Goal: Information Seeking & Learning: Learn about a topic

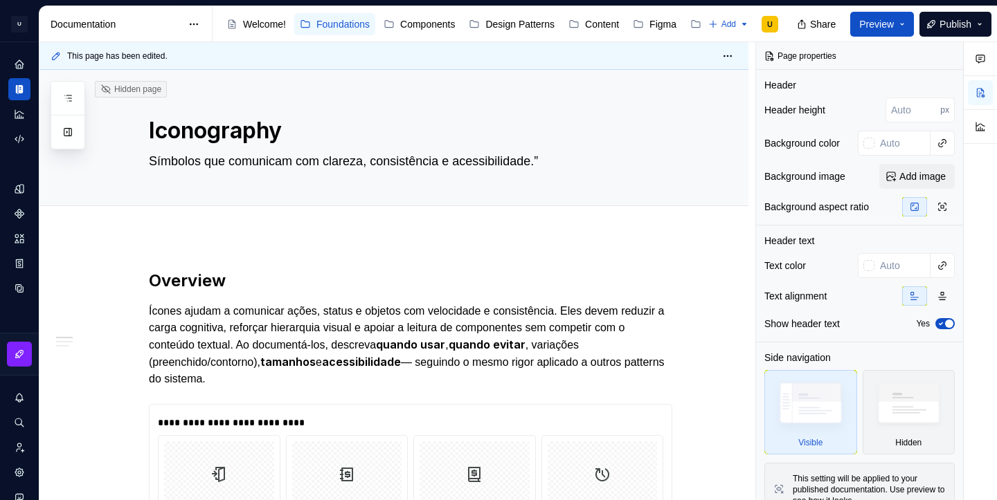
click at [522, 35] on div "Welcome! Foundations Components Design Patterns Content Figma Changelog" at bounding box center [461, 24] width 480 height 28
click at [521, 26] on div "Design Patterns" at bounding box center [519, 24] width 69 height 14
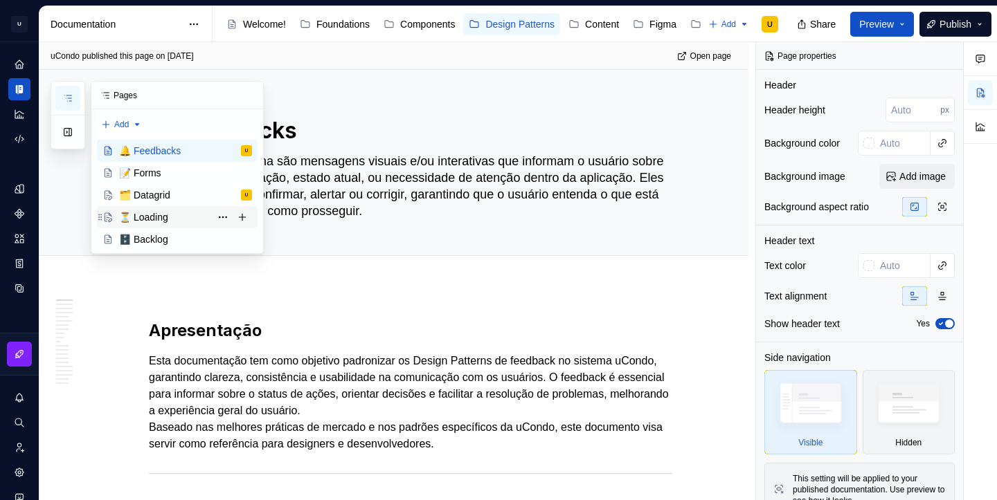
click at [150, 219] on div "⏳ Loading" at bounding box center [143, 217] width 49 height 14
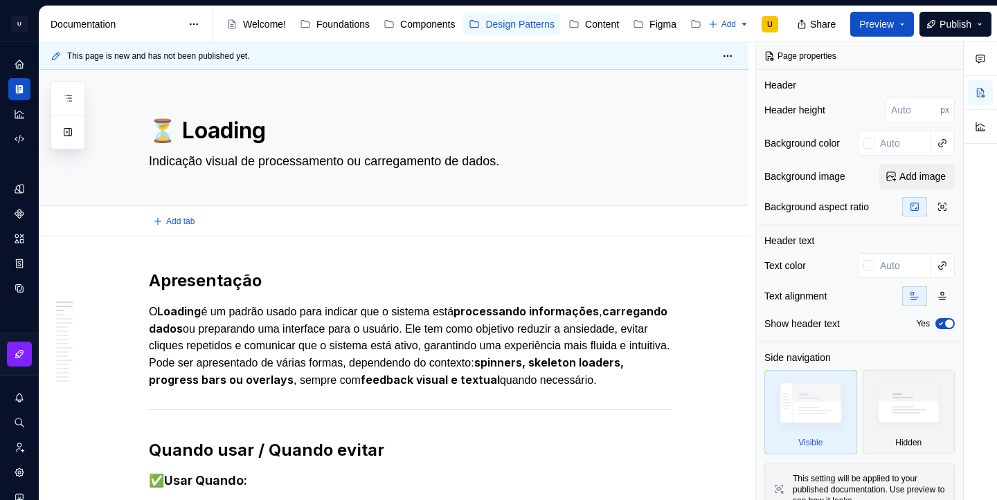
type textarea "*"
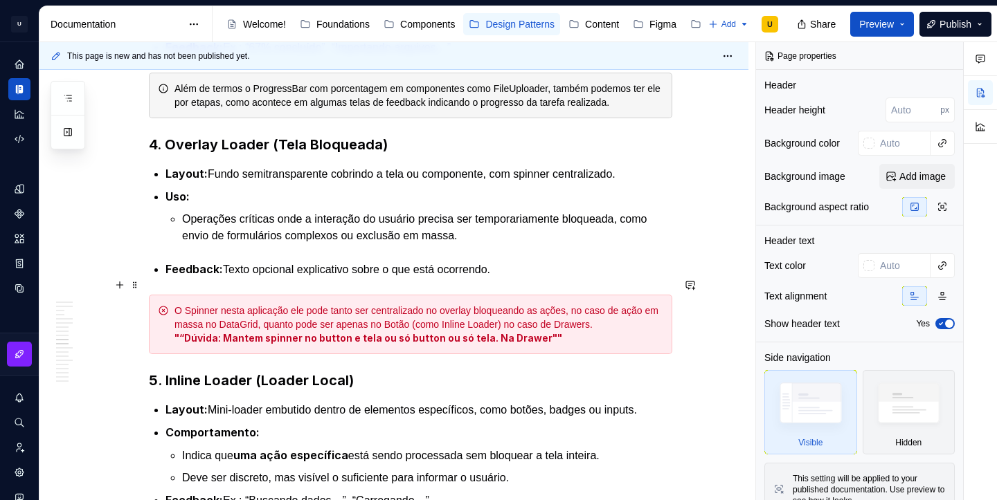
scroll to position [2203, 0]
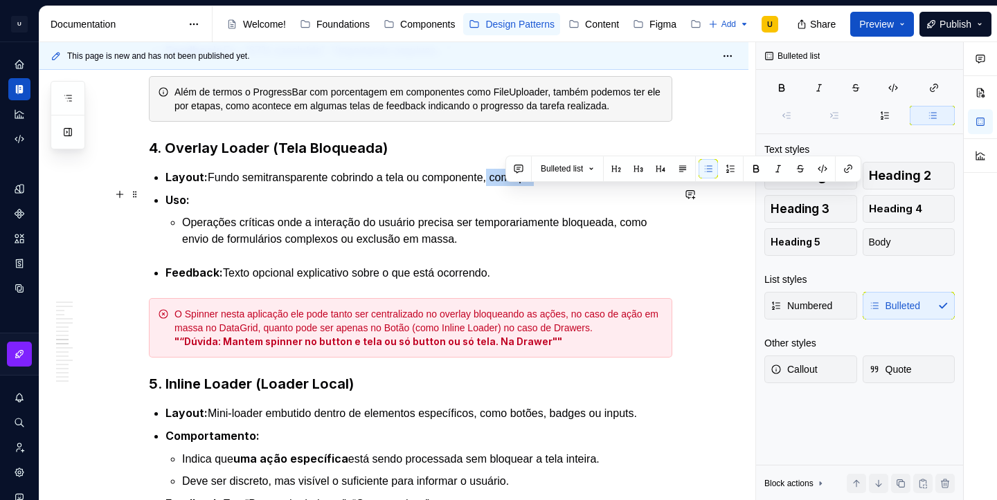
drag, startPoint x: 505, startPoint y: 194, endPoint x: 551, endPoint y: 199, distance: 46.6
click at [551, 186] on p "Layout: Fundo semitransparente cobrindo a tela ou componente, com spinner centr…" at bounding box center [418, 177] width 507 height 17
click at [565, 186] on p "Layout: Fundo semitransparente cobrindo a tela ou componente, com spinner centr…" at bounding box center [418, 177] width 507 height 17
drag, startPoint x: 538, startPoint y: 195, endPoint x: 574, endPoint y: 199, distance: 35.5
click at [574, 186] on p "Layout: Fundo semitransparente cobrindo a tela ou componente, com spinner centr…" at bounding box center [418, 177] width 507 height 17
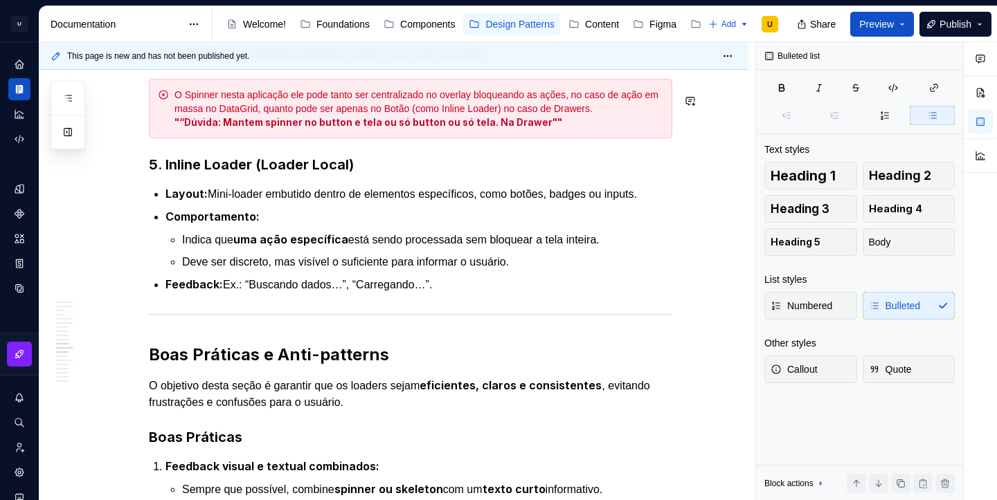
scroll to position [2531, 0]
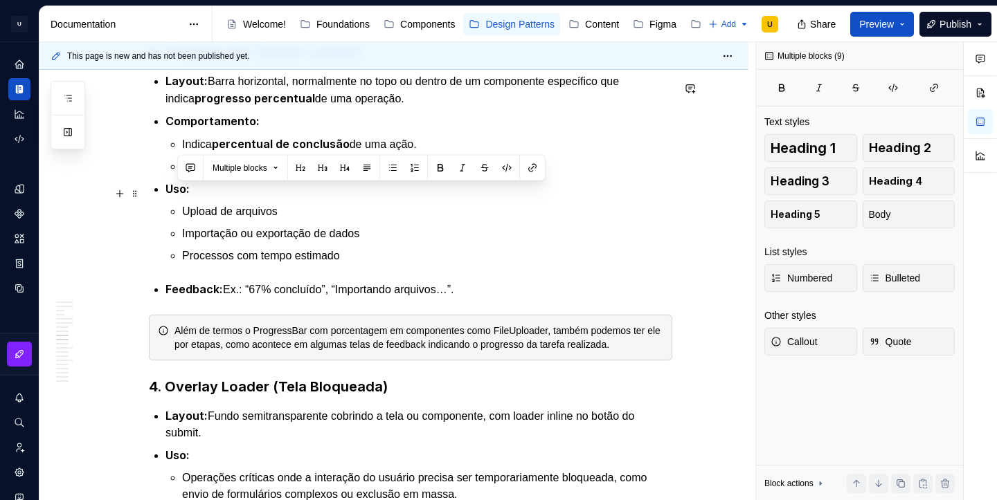
drag, startPoint x: 450, startPoint y: 209, endPoint x: 176, endPoint y: 282, distance: 283.5
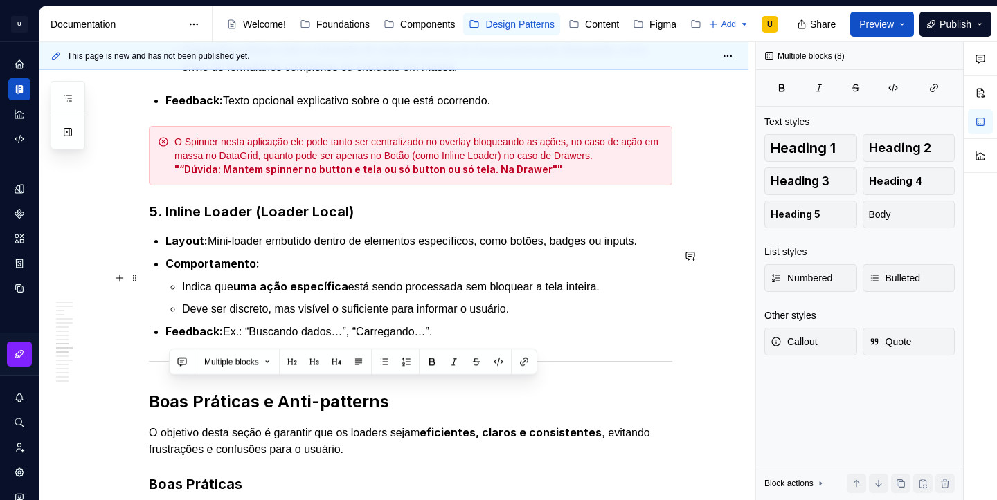
scroll to position [2401, 0]
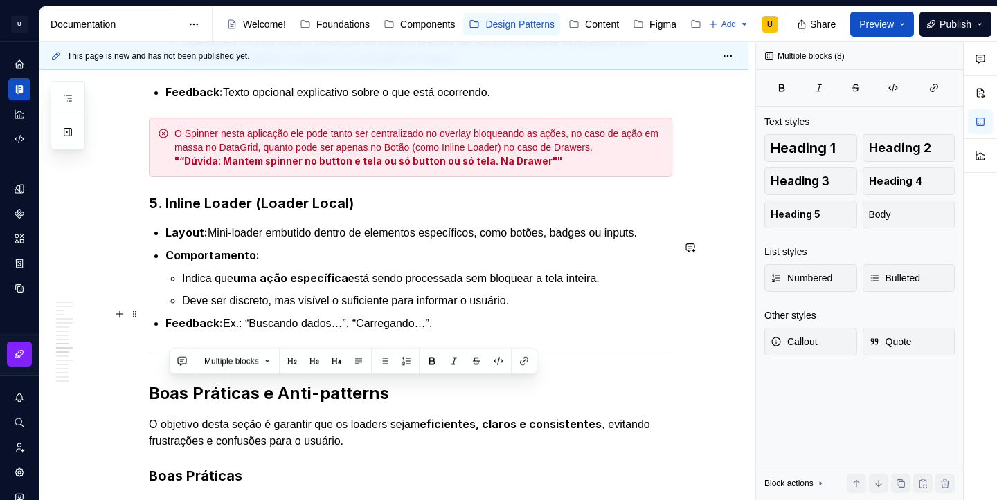
click at [334, 302] on ul "Indica que uma ação específica está sendo processada sem bloquear a tela inteir…" at bounding box center [427, 289] width 490 height 39
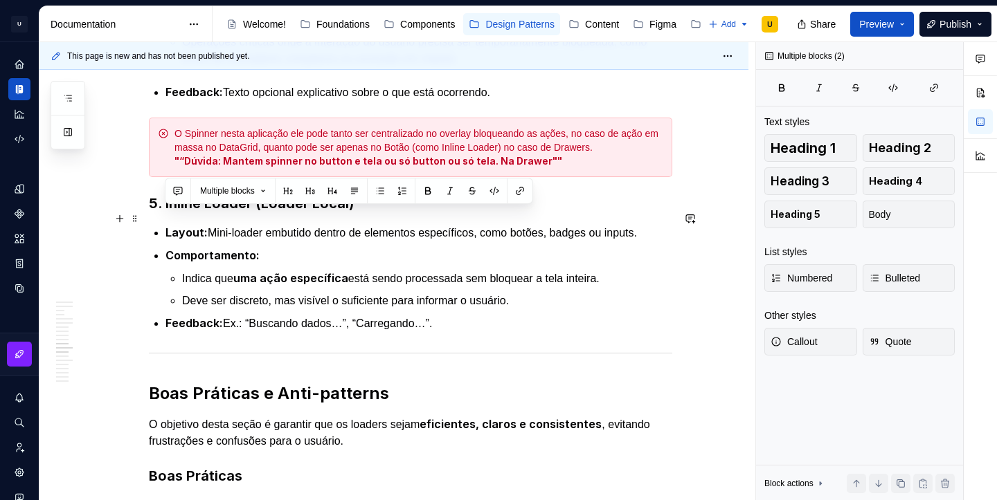
drag, startPoint x: 448, startPoint y: 336, endPoint x: 165, endPoint y: 224, distance: 304.2
click at [165, 224] on div "Apresentação O Loading é um padrão usado para indicar que o sistema está proces…" at bounding box center [410, 106] width 523 height 4475
copy div "Inline Loader (Loader Local) Layout: Mini-loader embutido dentro de elementos e…"
click at [454, 330] on p "Feedback: Ex.: “Buscando dados…”, “Carregando…”." at bounding box center [418, 323] width 507 height 17
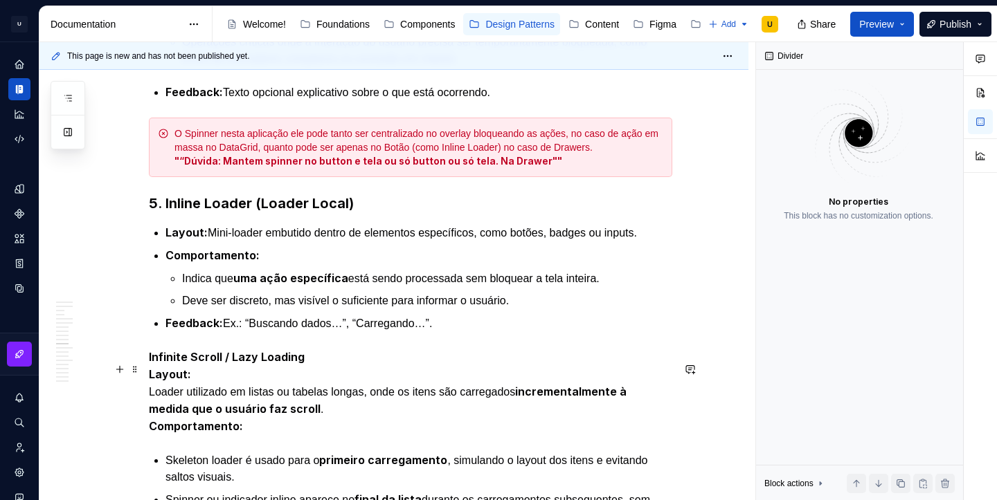
click at [174, 364] on strong "Infinite Scroll / Lazy Loading" at bounding box center [227, 357] width 156 height 14
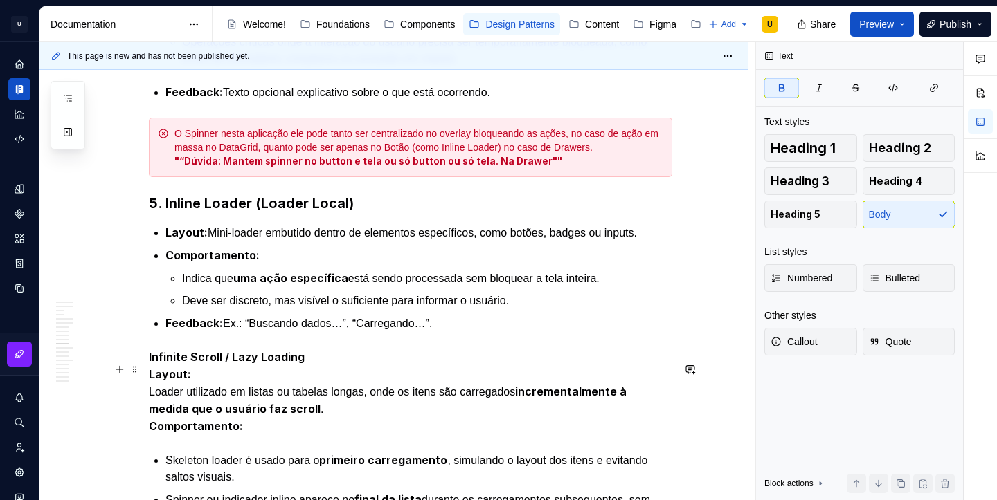
click at [174, 364] on strong "Infinite Scroll / Lazy Loading" at bounding box center [227, 357] width 156 height 14
click at [149, 370] on div "Apresentação O Loading é um padrão usado para indicar que o sistema está proces…" at bounding box center [393, 325] width 709 height 4979
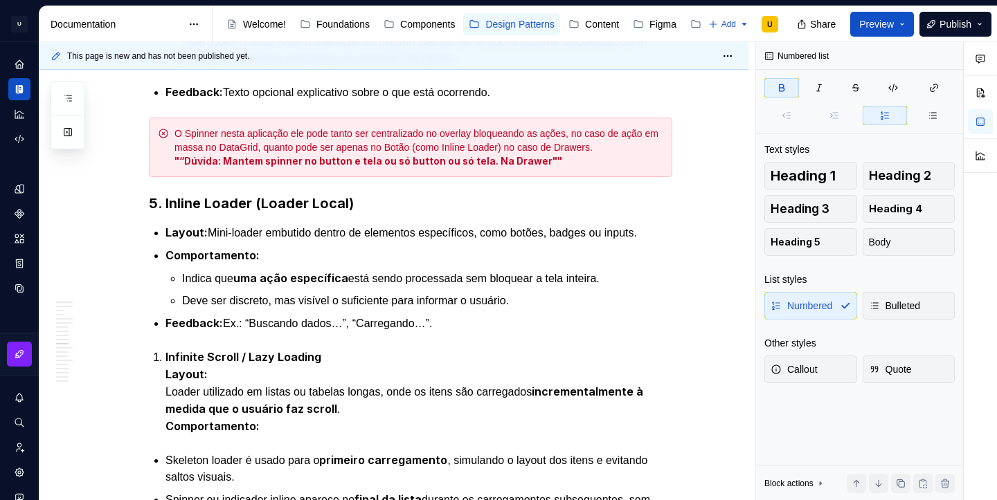
scroll to position [2411, 0]
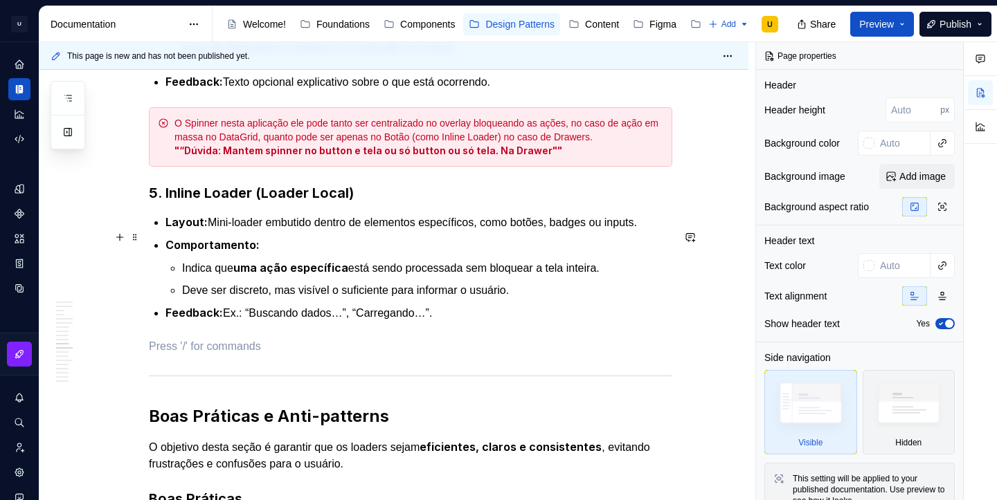
click at [209, 231] on p "Layout: Mini-loader embutido dentro de elementos específicos, como botões, badg…" at bounding box center [418, 222] width 507 height 17
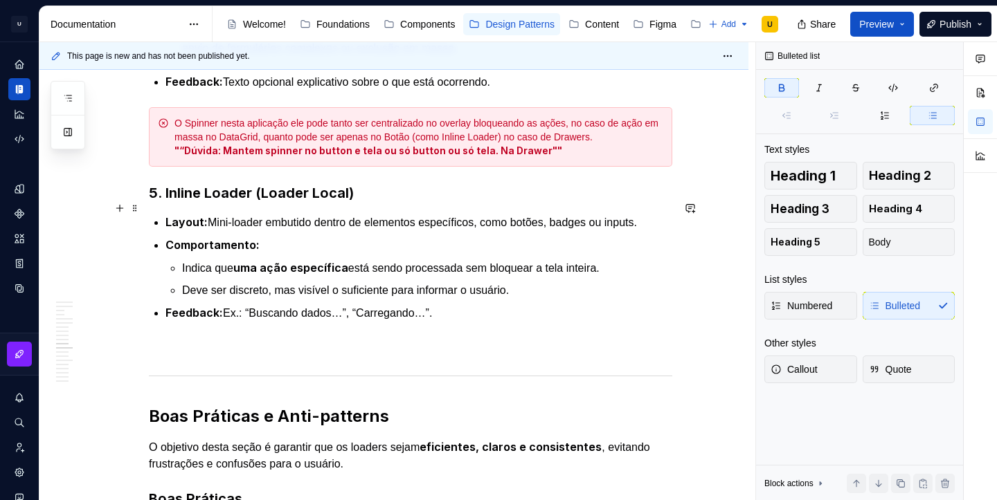
click at [197, 201] on strong "5. Inline Loader (Loader Local)" at bounding box center [251, 193] width 205 height 17
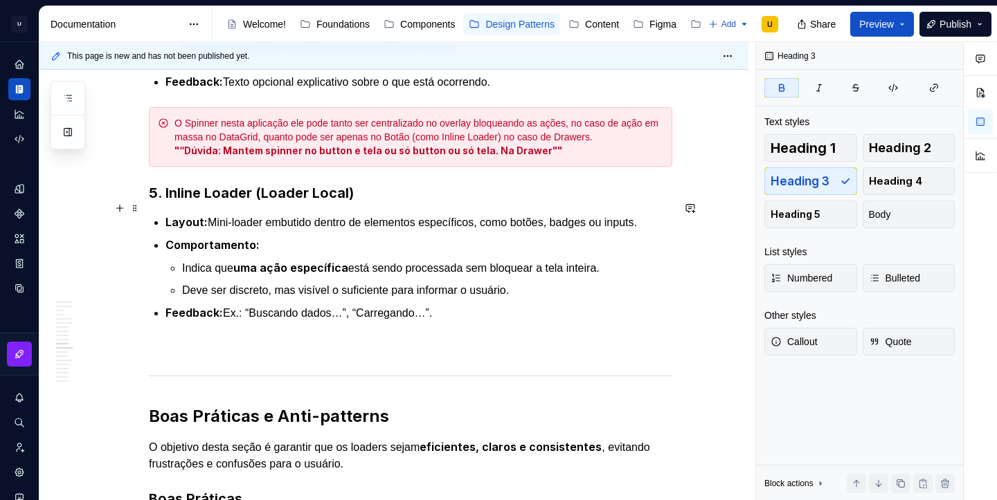
click at [197, 201] on strong "5. Inline Loader (Loader Local)" at bounding box center [251, 193] width 205 height 17
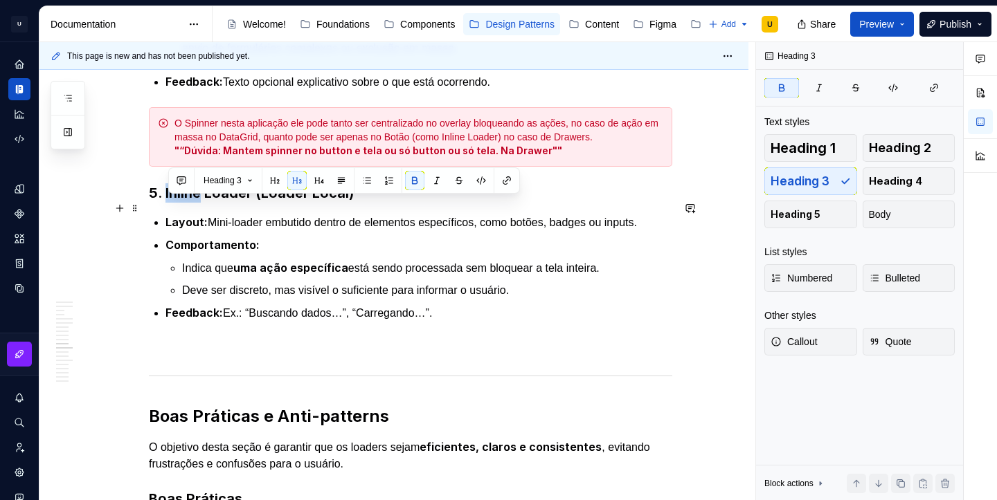
click at [197, 201] on strong "5. Inline Loader (Loader Local)" at bounding box center [251, 193] width 205 height 17
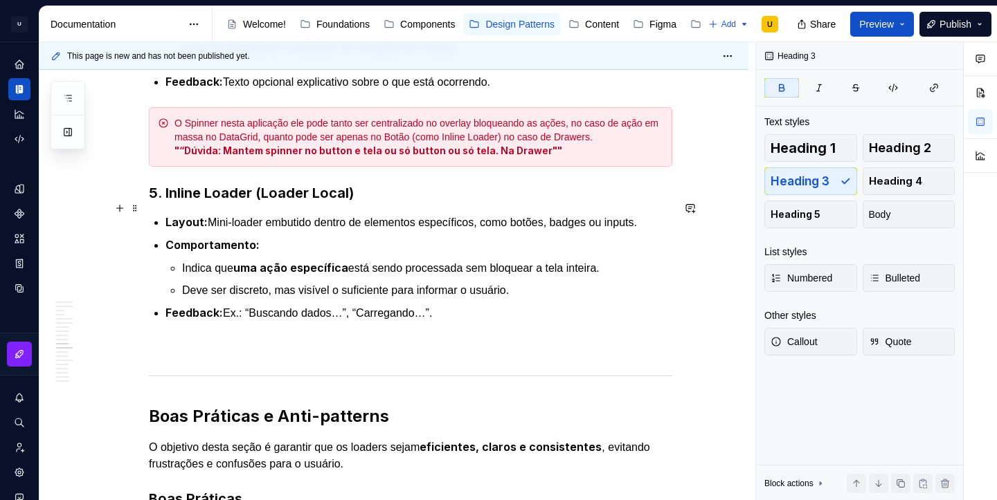
click at [197, 201] on strong "5. Inline Loader (Loader Local)" at bounding box center [251, 193] width 205 height 17
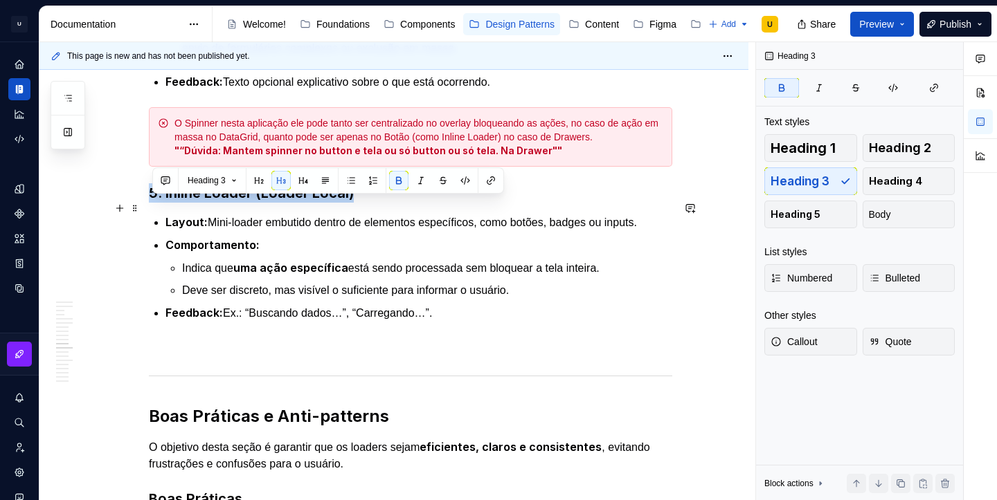
click at [197, 201] on strong "5. Inline Loader (Loader Local)" at bounding box center [251, 193] width 205 height 17
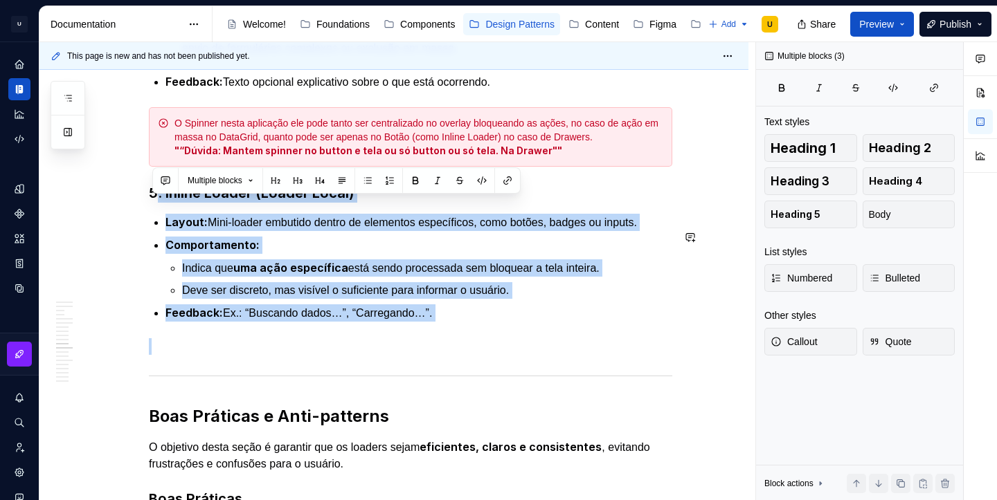
drag, startPoint x: 156, startPoint y: 208, endPoint x: 459, endPoint y: 338, distance: 329.2
click at [459, 338] on div "Apresentação O Loading é um padrão usado para indicar que o sistema está proces…" at bounding box center [410, 113] width 523 height 4508
copy div ". Inline Loader (Loader Local) Layout: Mini-loader embutido dentro de elementos…"
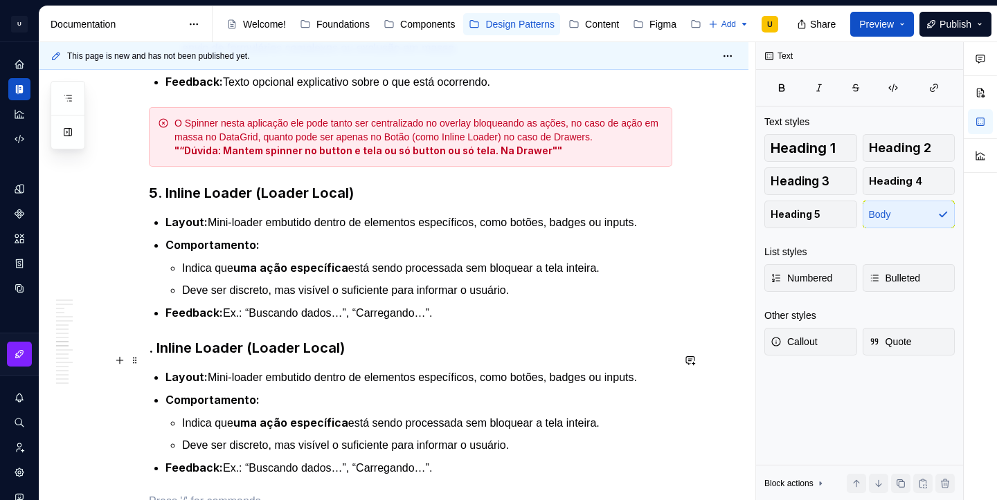
click at [160, 356] on strong ". Inline Loader (Loader Local)" at bounding box center [247, 348] width 196 height 17
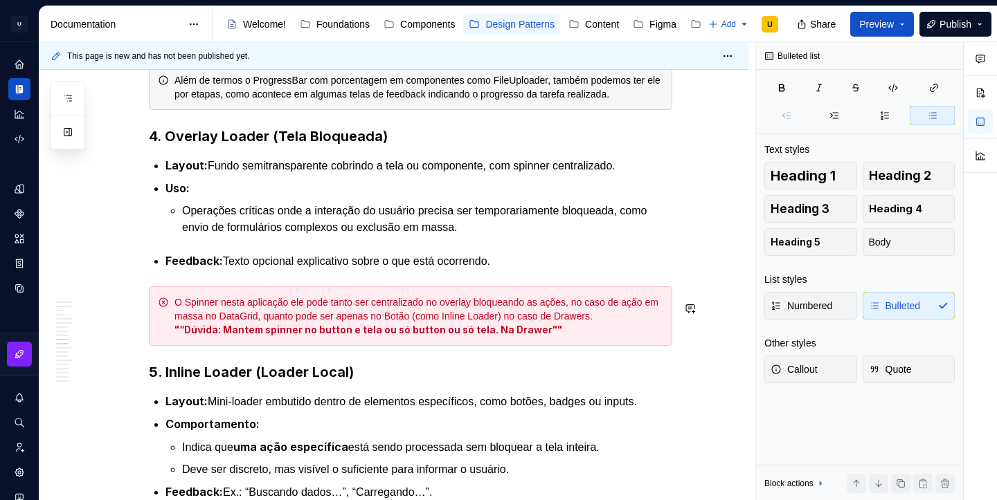
scroll to position [2216, 0]
click at [227, 144] on strong "4. Overlay Loader (Tela Bloqueada)" at bounding box center [268, 135] width 239 height 17
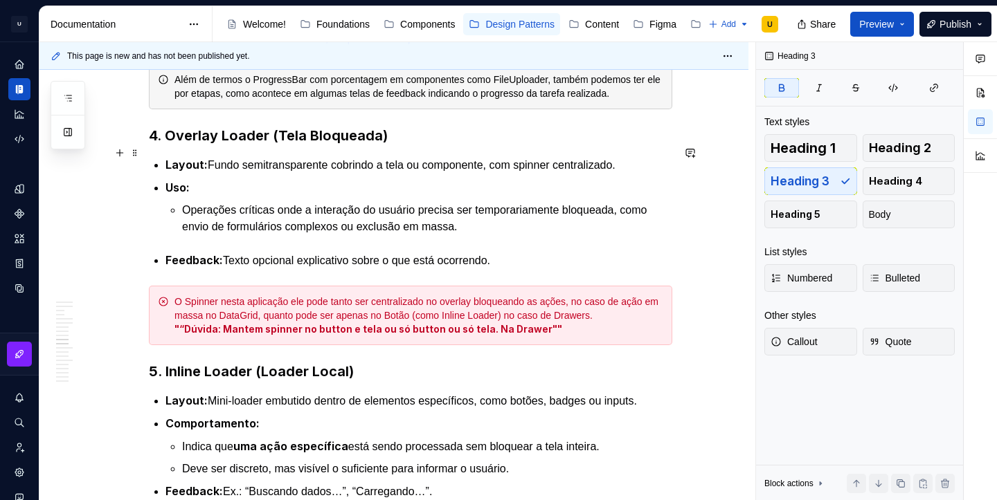
click at [227, 144] on strong "4. Overlay Loader (Tela Bloqueada)" at bounding box center [268, 135] width 239 height 17
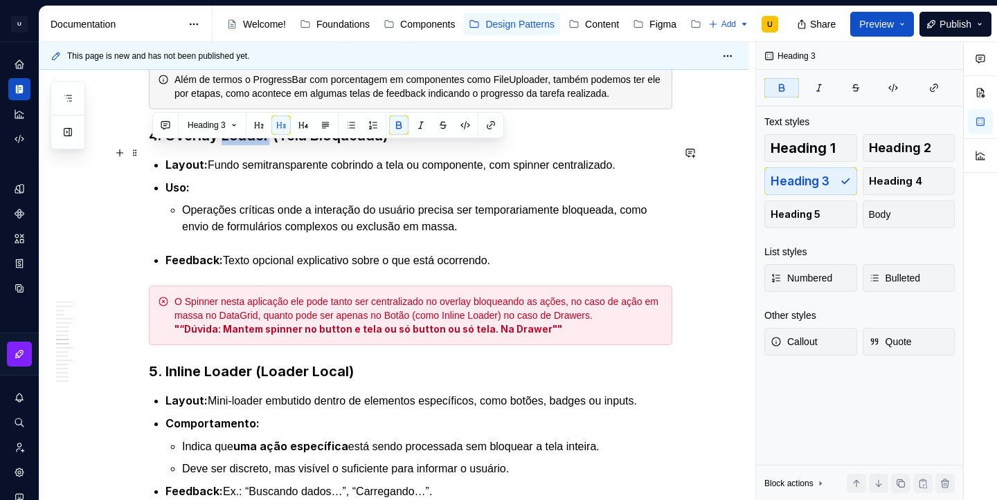
click at [227, 144] on strong "4. Overlay Loader (Tela Bloqueada)" at bounding box center [268, 135] width 239 height 17
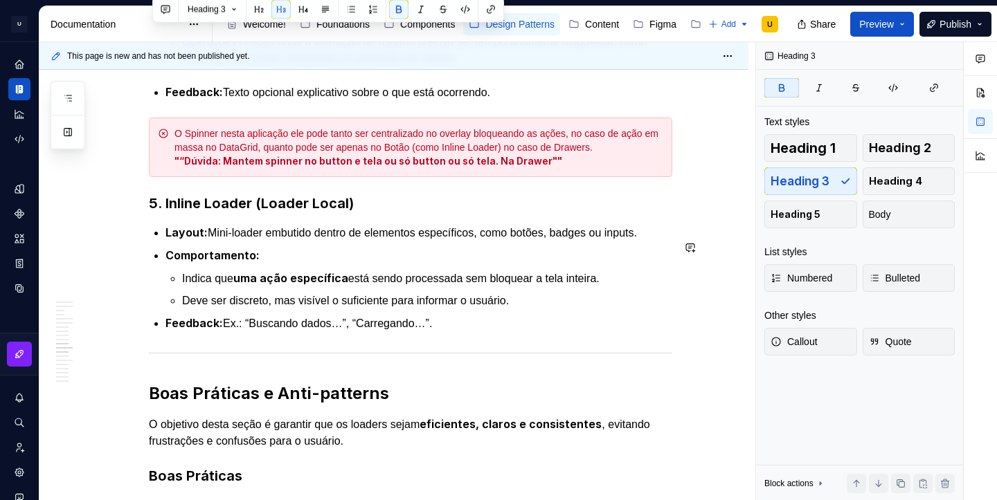
scroll to position [2386, 0]
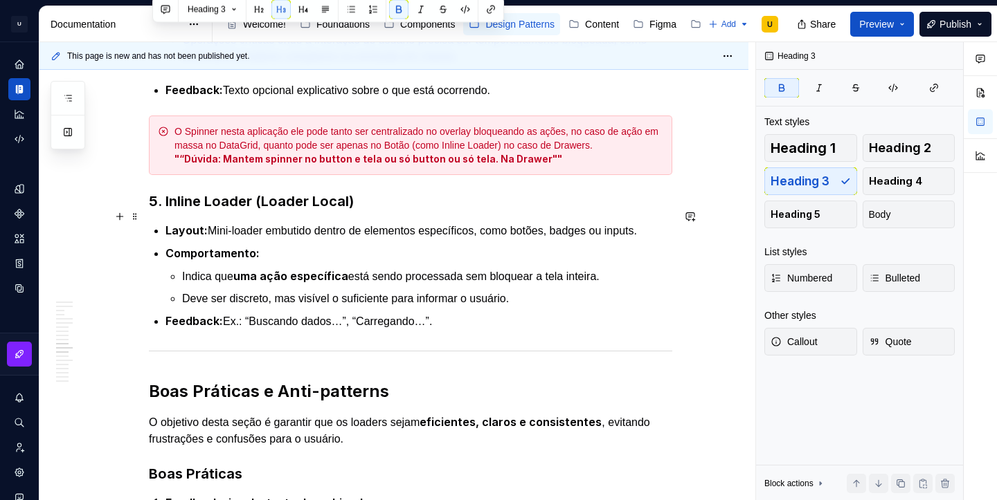
click at [225, 210] on strong "5. Inline Loader (Loader Local)" at bounding box center [251, 201] width 205 height 17
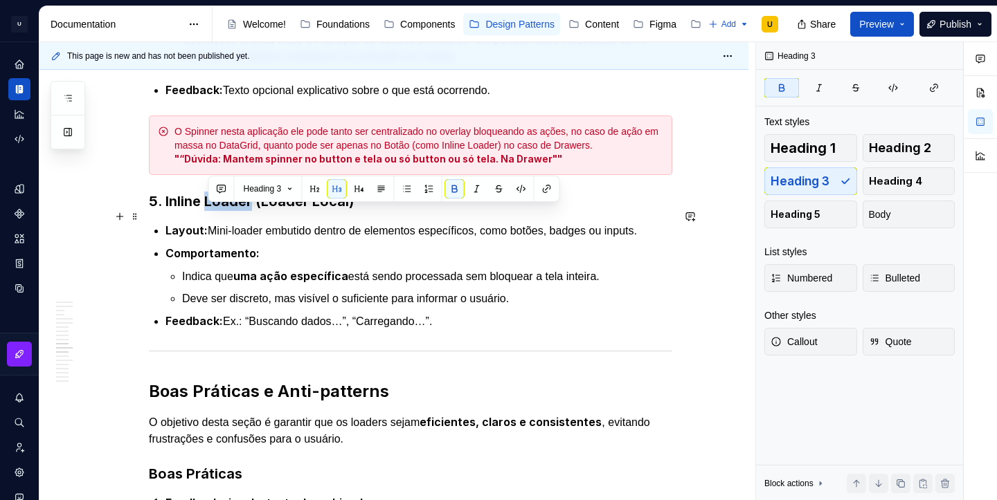
click at [225, 210] on strong "5. Inline Loader (Loader Local)" at bounding box center [251, 201] width 205 height 17
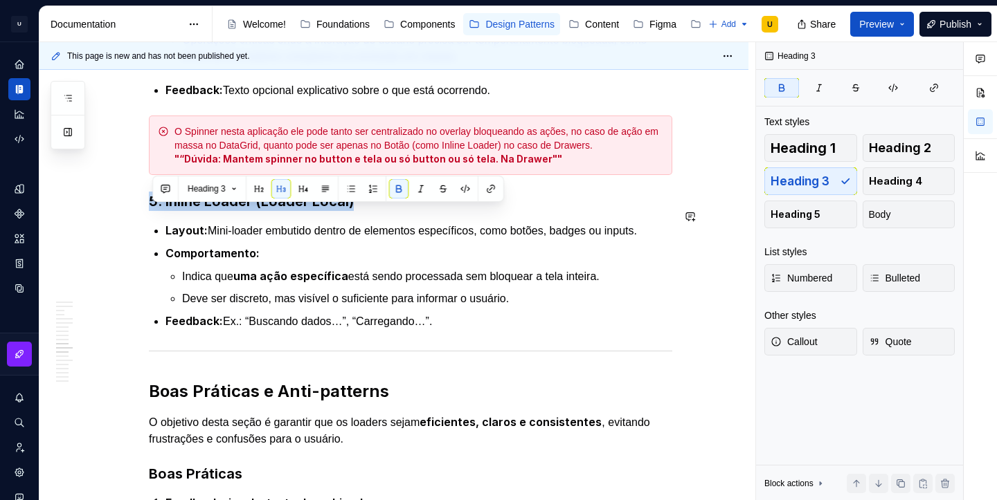
copy strong "5. Inline Loader (Loader Local)"
click at [455, 330] on p "Feedback: Ex.: “Buscando dados…”, “Carregando…”." at bounding box center [418, 321] width 507 height 17
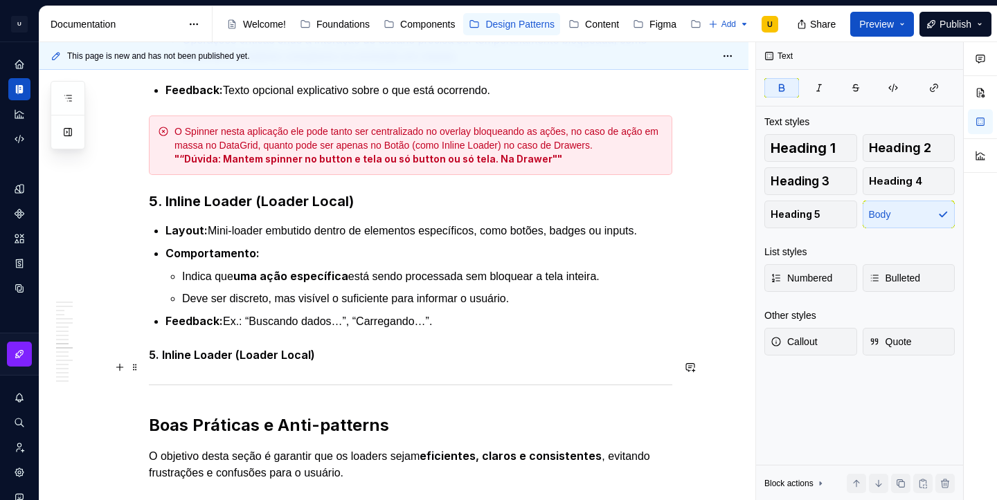
click at [298, 362] on strong "5. Inline Loader (Loader Local)" at bounding box center [232, 355] width 166 height 14
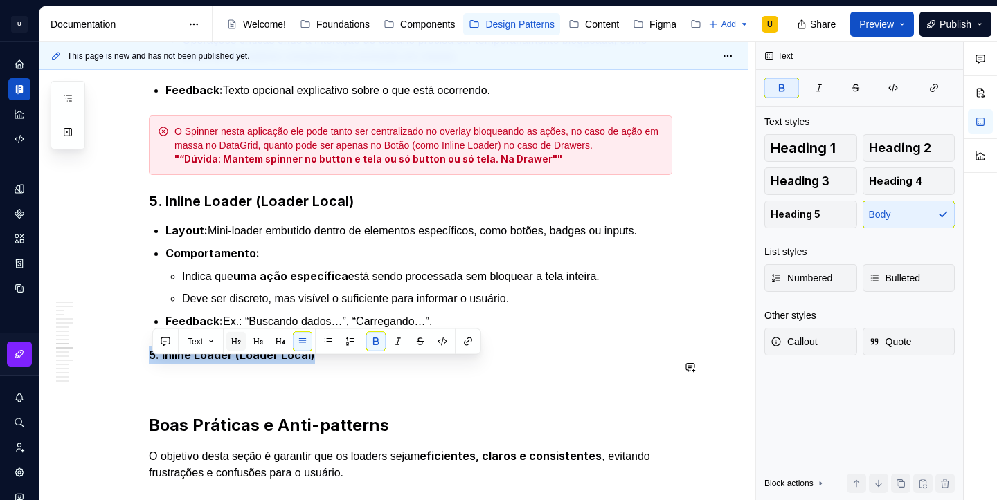
click at [235, 347] on button "button" at bounding box center [235, 341] width 19 height 19
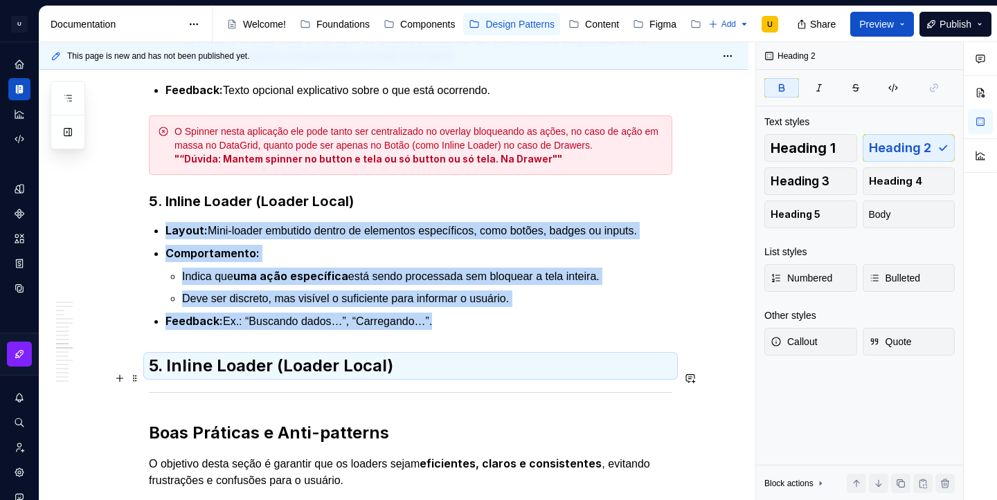
click at [160, 376] on strong "5. Inline Loader (Loader Local)" at bounding box center [271, 366] width 244 height 20
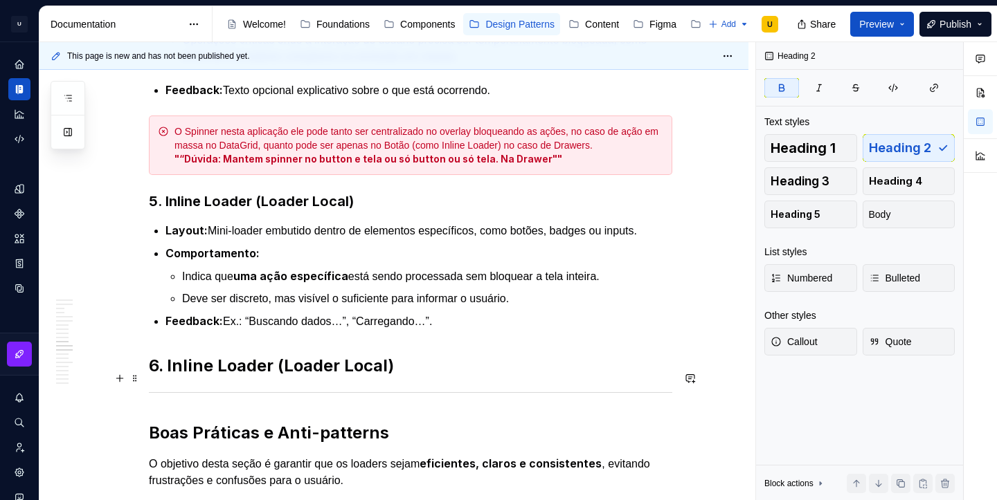
click at [412, 377] on h2 "6. Inline Loader (Loader Local)" at bounding box center [410, 366] width 523 height 22
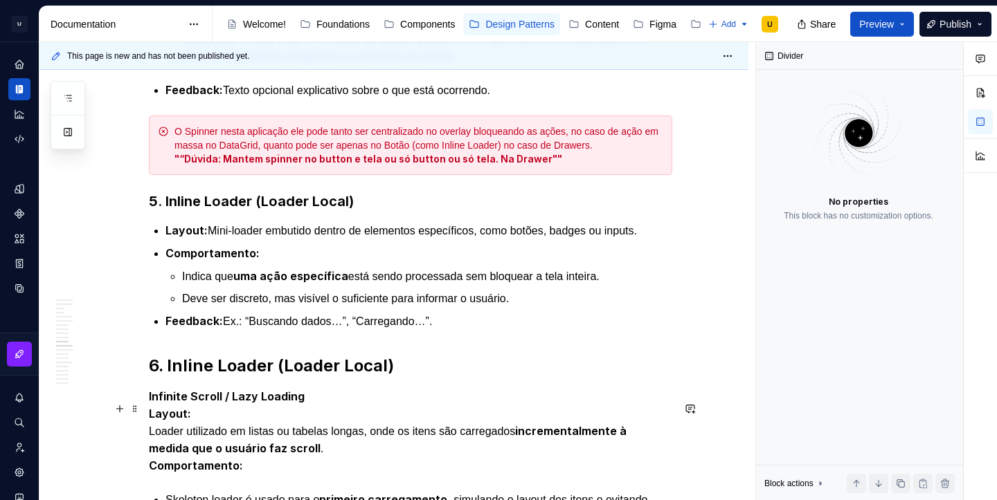
click at [152, 403] on strong "Infinite Scroll / Lazy Loading" at bounding box center [227, 397] width 156 height 14
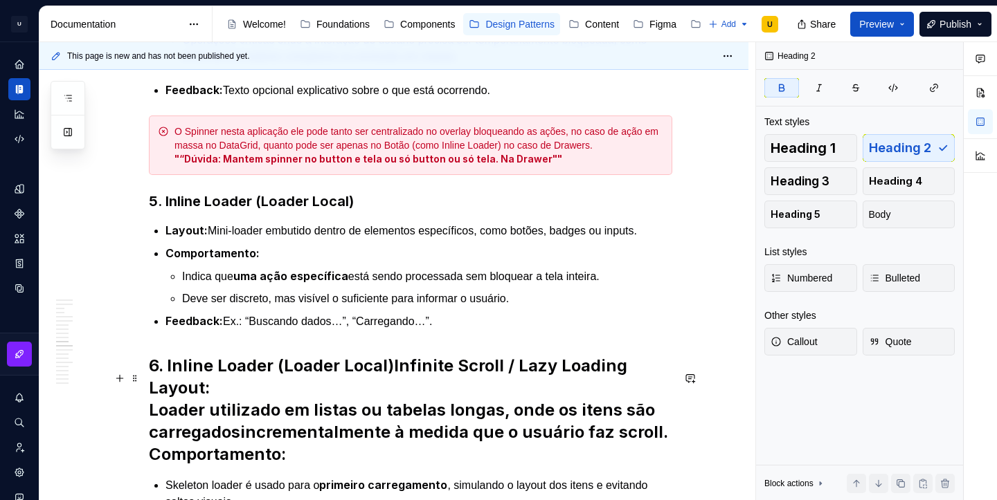
click at [154, 398] on strong "Layout:" at bounding box center [179, 388] width 61 height 20
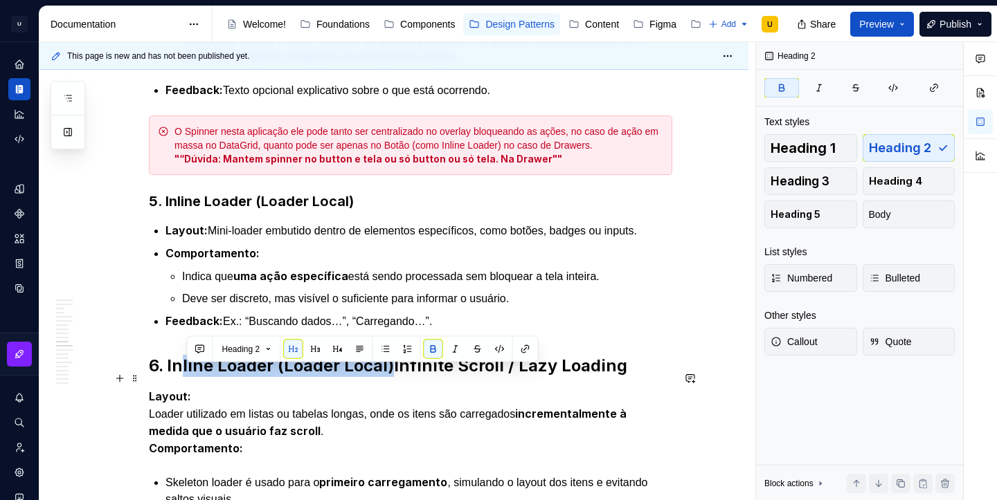
drag, startPoint x: 397, startPoint y: 375, endPoint x: 185, endPoint y: 379, distance: 211.8
click at [185, 376] on strong "6. Inline Loader (Loader Local)Infinite Scroll / Lazy Loading" at bounding box center [388, 366] width 478 height 20
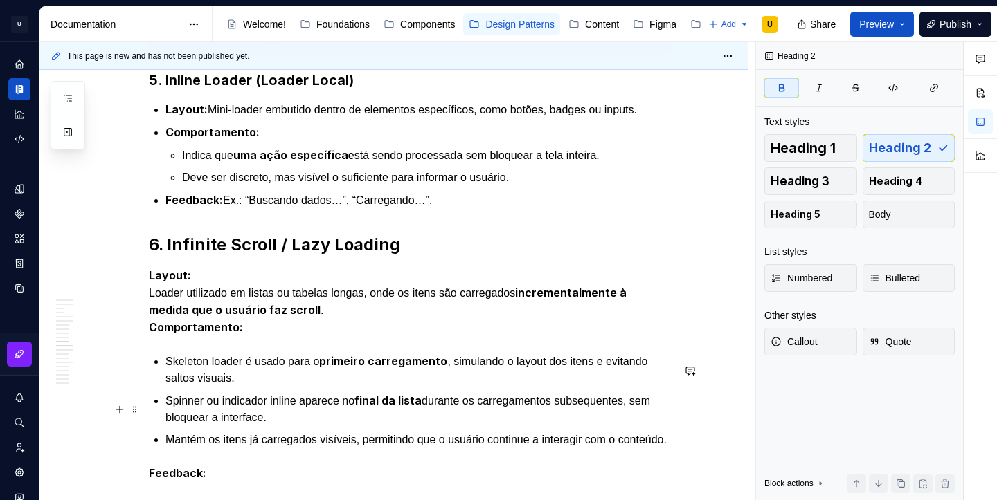
scroll to position [2509, 0]
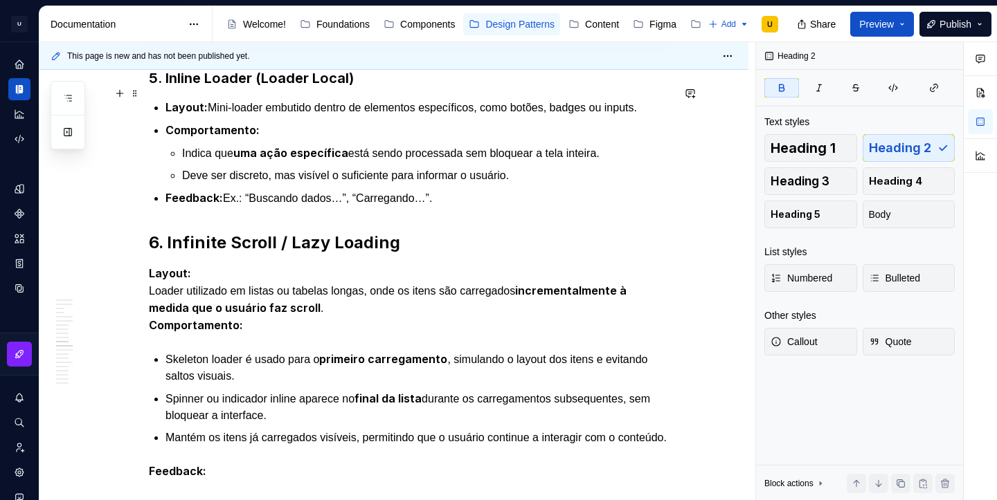
click at [267, 87] on strong "5. Inline Loader (Loader Local)" at bounding box center [251, 78] width 205 height 17
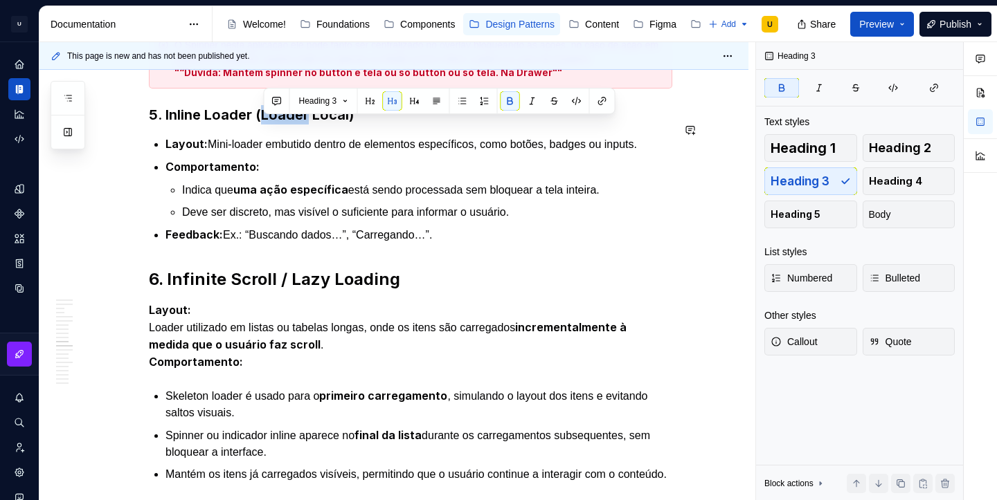
scroll to position [2470, 0]
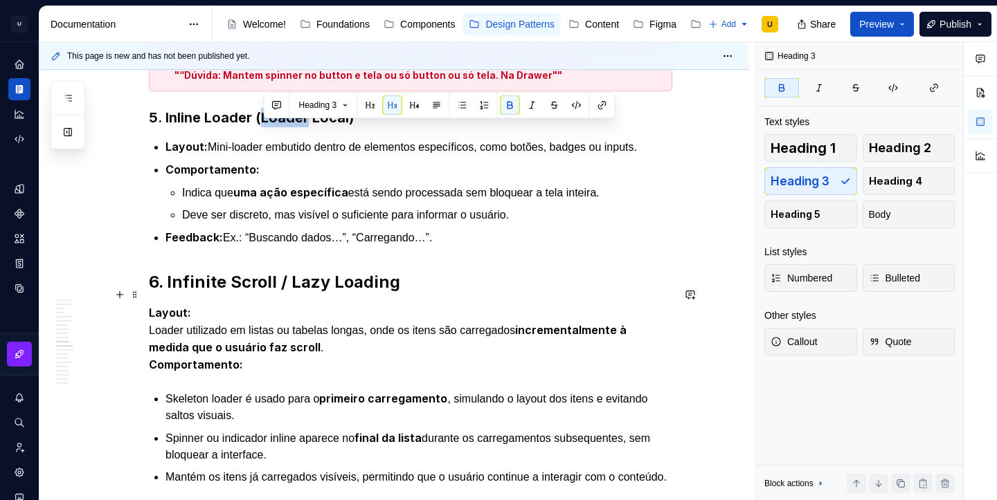
click at [240, 291] on strong "6. Infinite Scroll / Lazy Loading" at bounding box center [274, 282] width 251 height 20
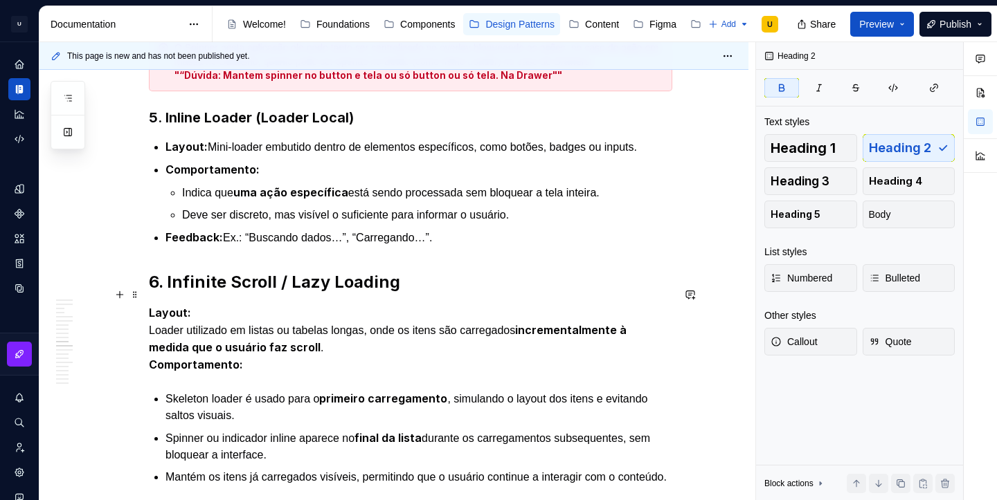
click at [240, 291] on strong "6. Infinite Scroll / Lazy Loading" at bounding box center [274, 282] width 251 height 20
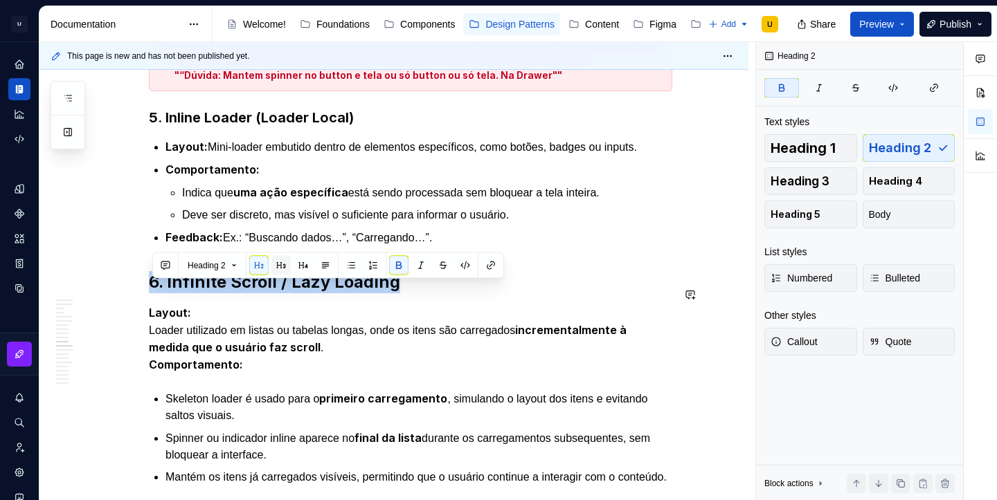
click at [284, 266] on button "button" at bounding box center [280, 265] width 19 height 19
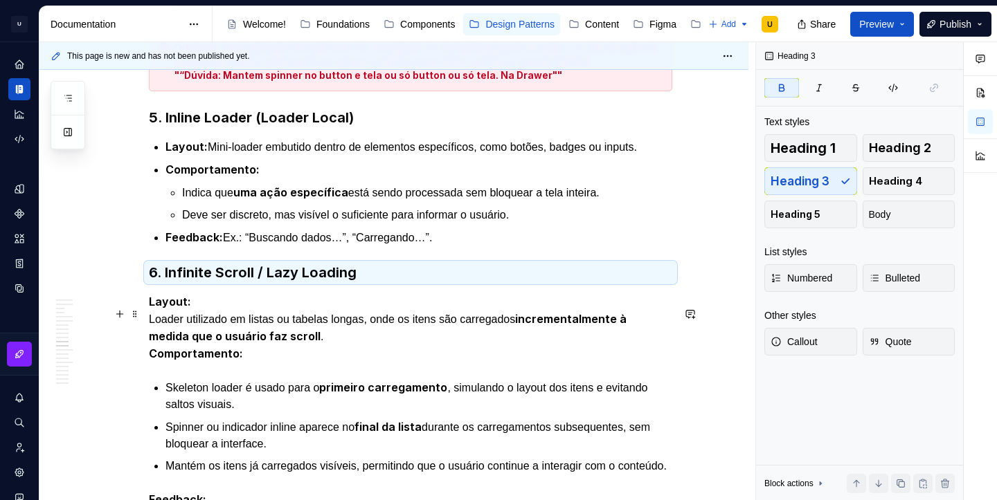
click at [154, 309] on strong "Layout:" at bounding box center [170, 302] width 42 height 14
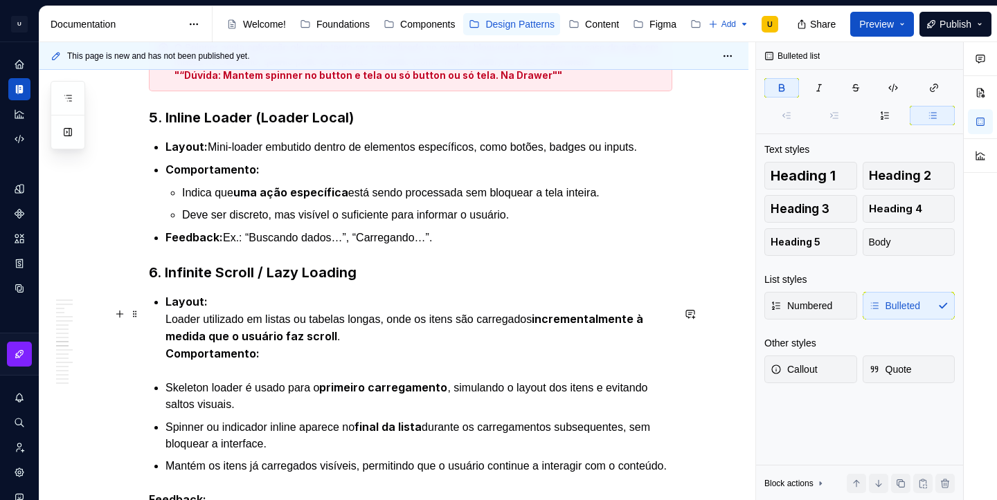
click at [163, 329] on div "Apresentação O Loading é um padrão usado para indicar que o sistema está proces…" at bounding box center [410, 188] width 523 height 4776
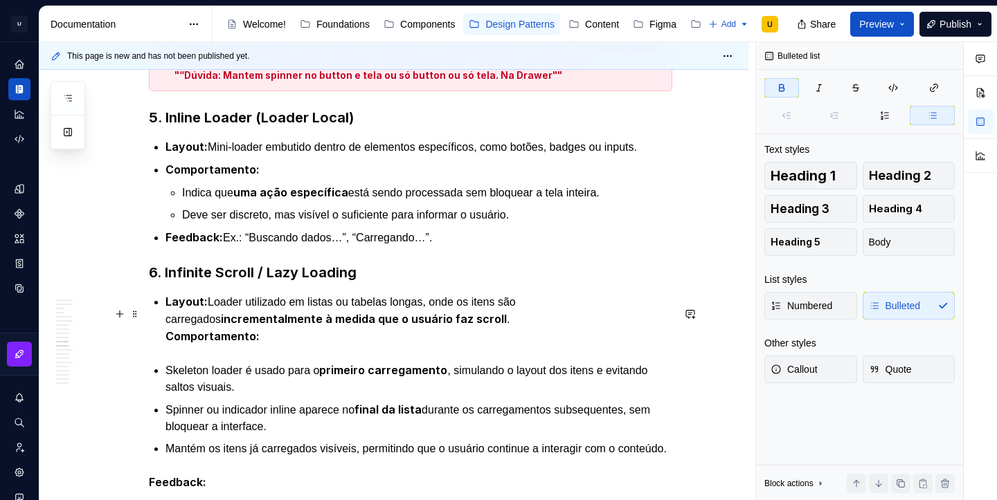
click at [170, 343] on strong "Comportamento:" at bounding box center [212, 336] width 94 height 14
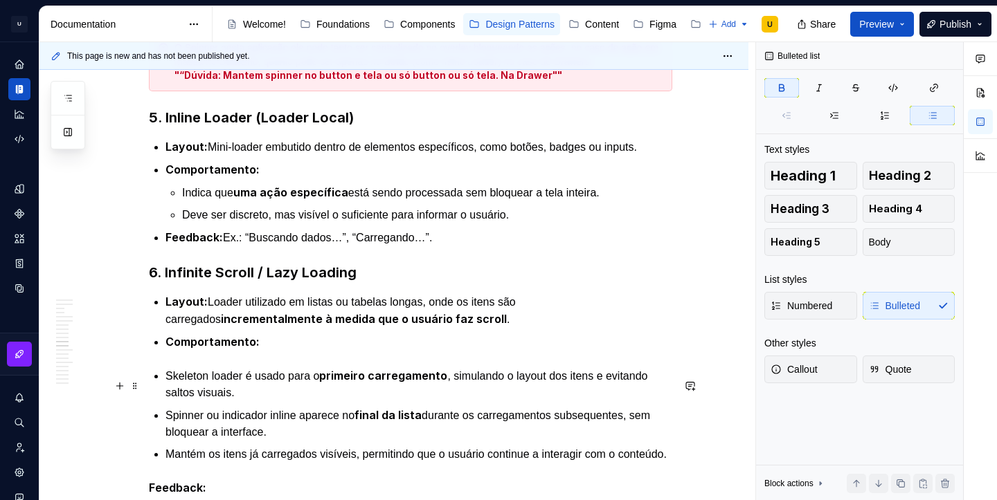
click at [170, 389] on p "Skeleton loader é usado para o primeiro carregamento , simulando o layout dos i…" at bounding box center [418, 384] width 507 height 34
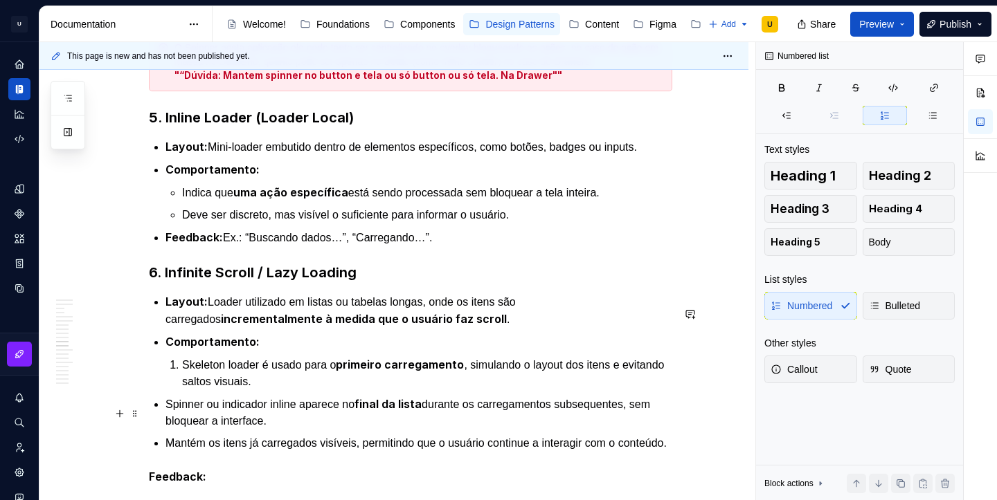
click at [169, 414] on p "Spinner ou indicador inline aparece no final da lista durante os carregamentos …" at bounding box center [418, 413] width 507 height 34
click at [169, 451] on p "Mantém os itens já carregados visíveis, permitindo que o usuário continue a int…" at bounding box center [418, 443] width 507 height 17
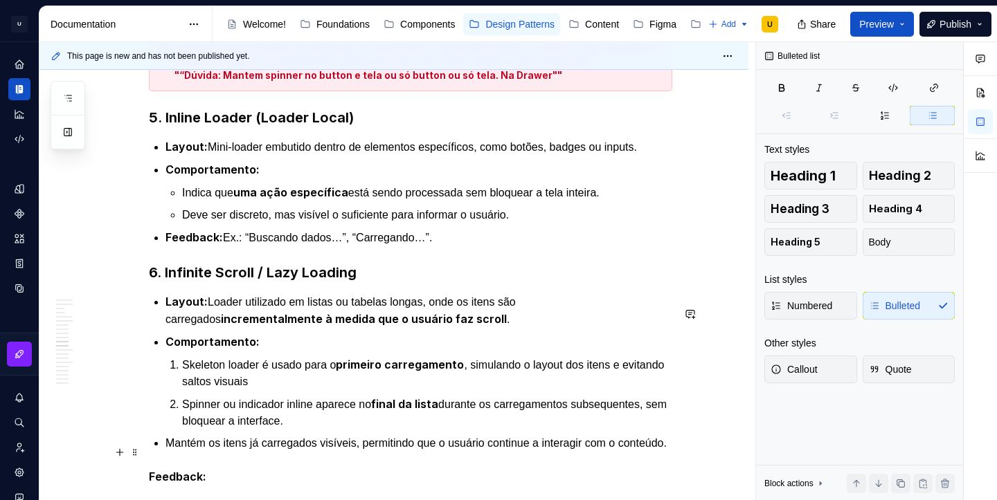
scroll to position [2475, 0]
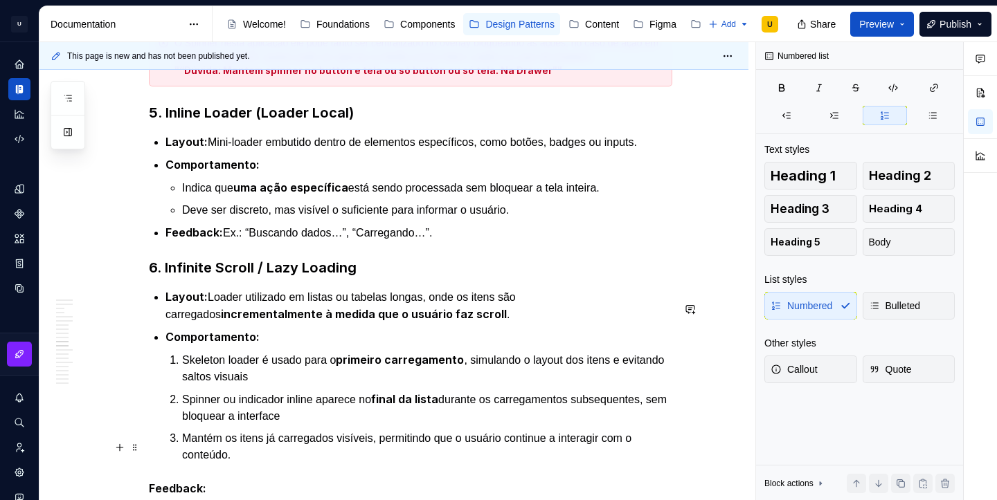
click at [300, 439] on p "Mantém os itens já carregados visíveis, permitindo que o usuário continue a int…" at bounding box center [427, 446] width 490 height 33
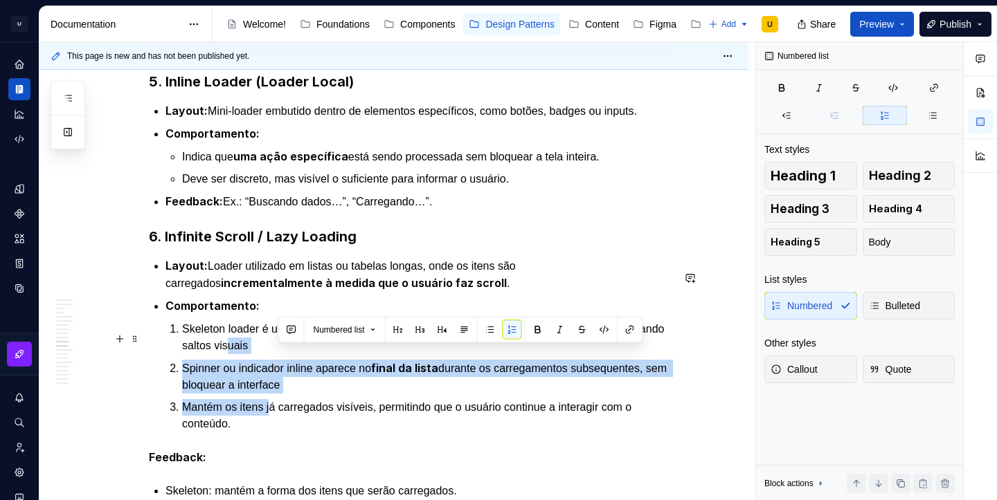
drag, startPoint x: 279, startPoint y: 424, endPoint x: 282, endPoint y: 359, distance: 65.1
click at [282, 359] on ol "Skeleton loader é usado para o primeiro carregamento , simulando o layout dos i…" at bounding box center [427, 376] width 490 height 112
click at [914, 302] on span "Bulleted" at bounding box center [895, 306] width 52 height 14
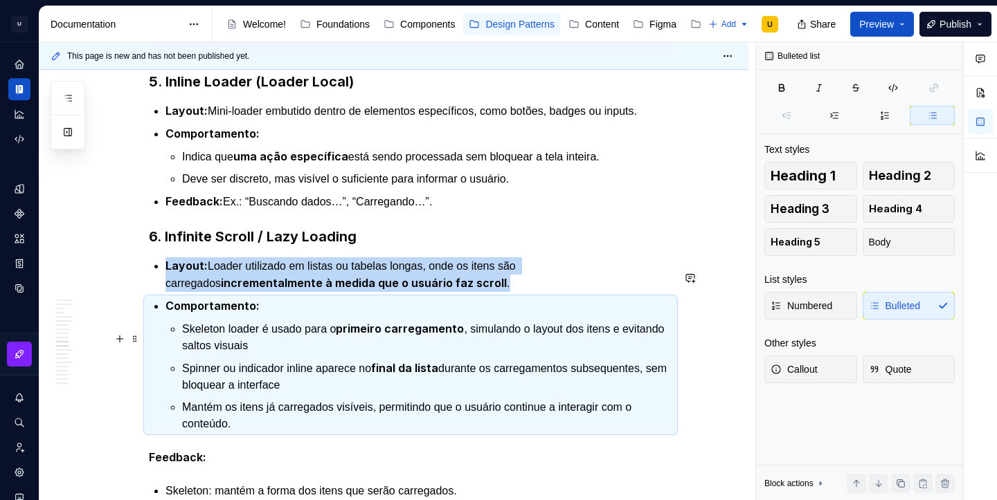
click at [403, 354] on p "Skeleton loader é usado para o primeiro carregamento , simulando o layout dos i…" at bounding box center [427, 337] width 490 height 34
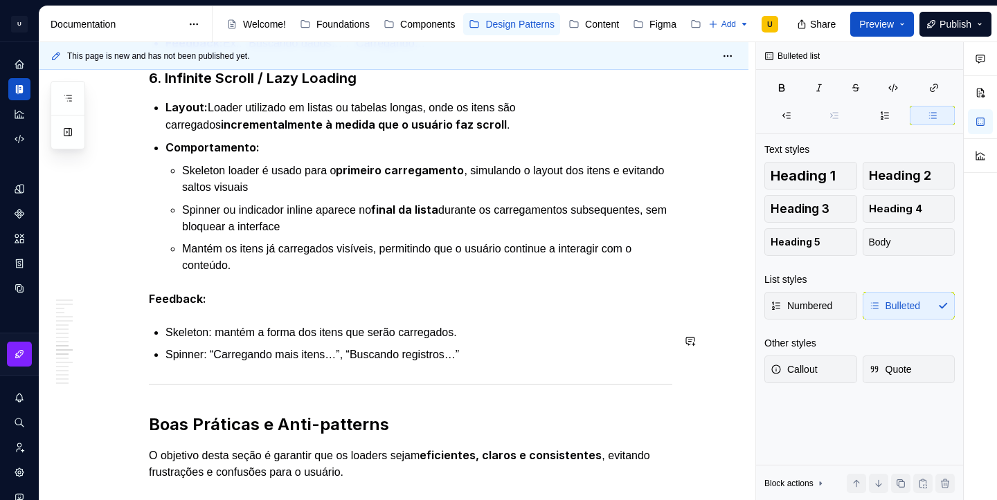
scroll to position [2688, 0]
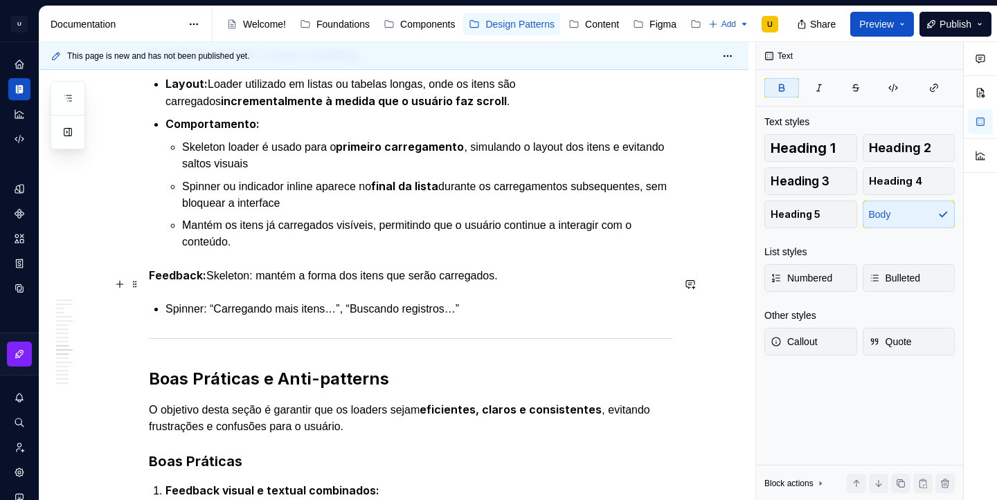
click at [154, 282] on strong "Feedback:" at bounding box center [177, 276] width 57 height 14
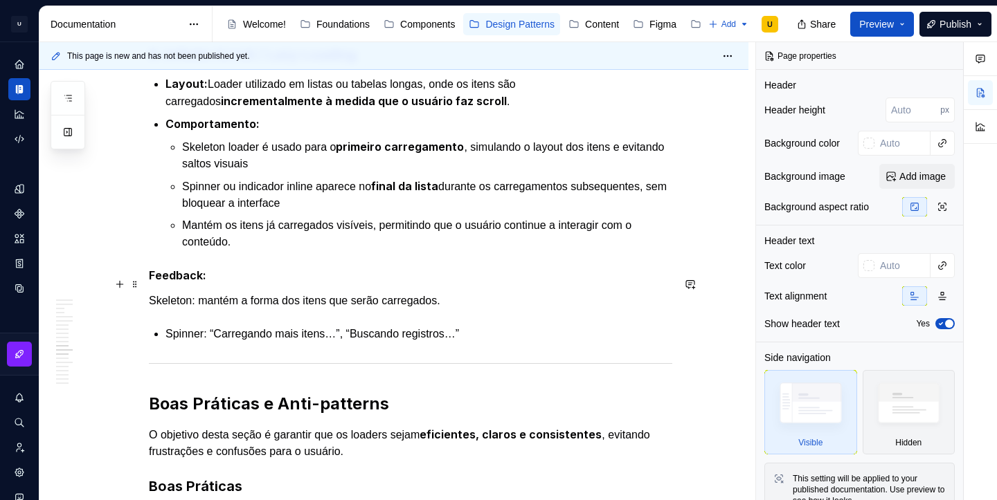
click at [150, 288] on div "Apresentação O Loading é um padrão usado para indicar que o sistema está proces…" at bounding box center [393, 35] width 709 height 4972
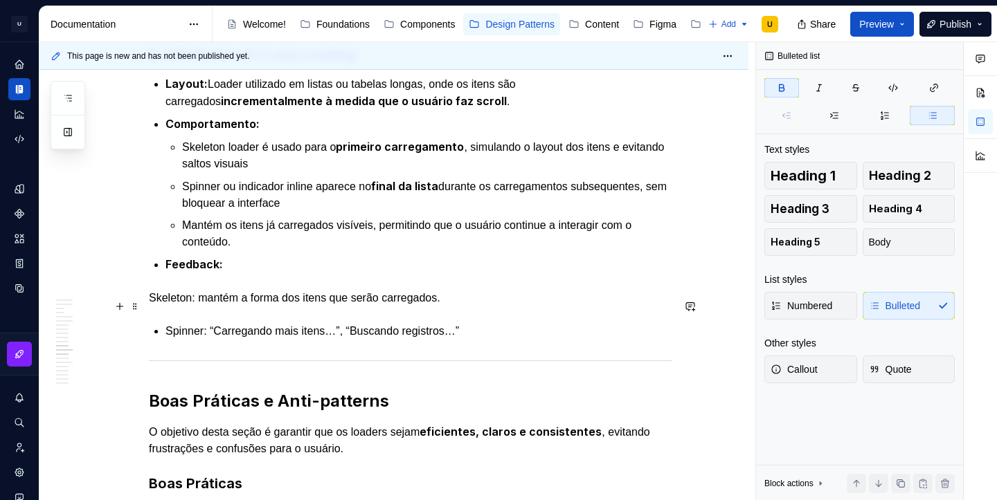
click at [152, 301] on p "Skeleton: mantém a forma dos itens que serão carregados." at bounding box center [410, 298] width 523 height 17
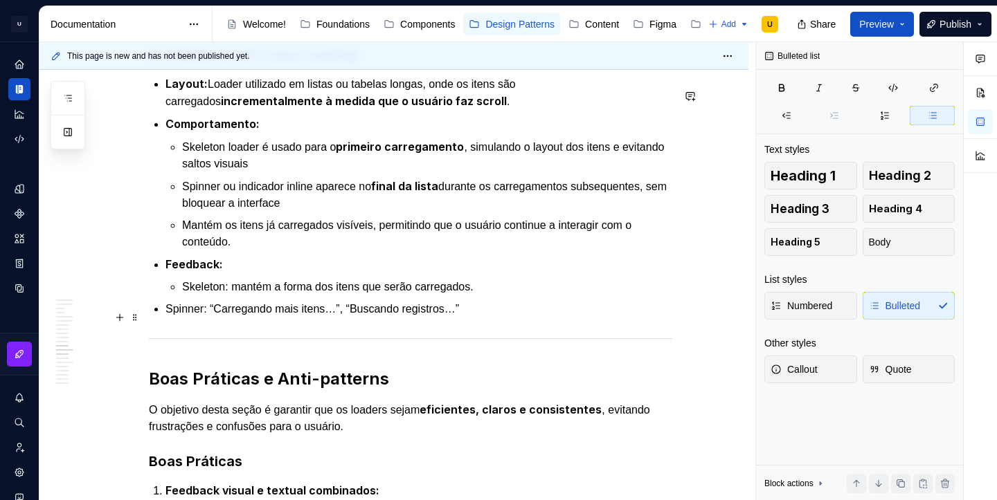
click at [170, 318] on p "Spinner: “Carregando mais itens…”, “Buscando registros…”" at bounding box center [418, 309] width 507 height 17
click at [432, 309] on p "Spinner: “Carregando mais itens…”, “Buscando registros…”" at bounding box center [427, 309] width 490 height 17
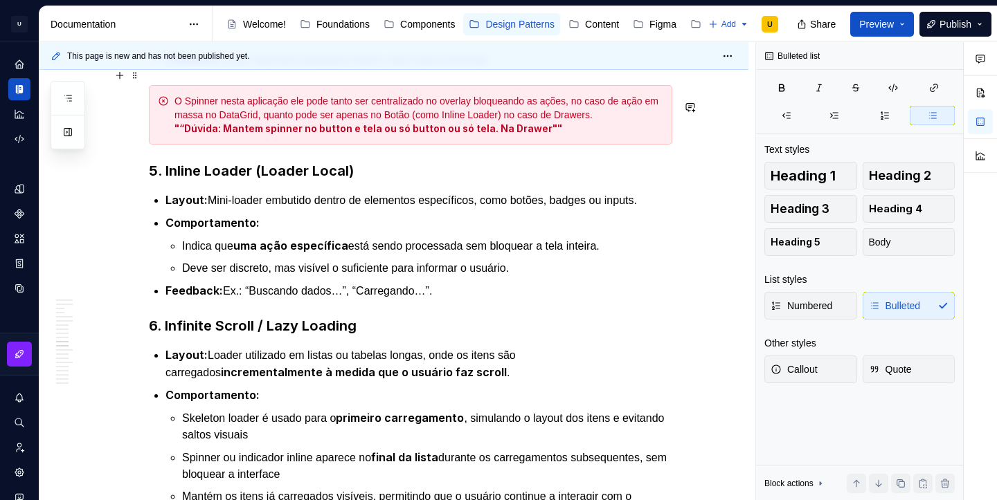
scroll to position [2354, 0]
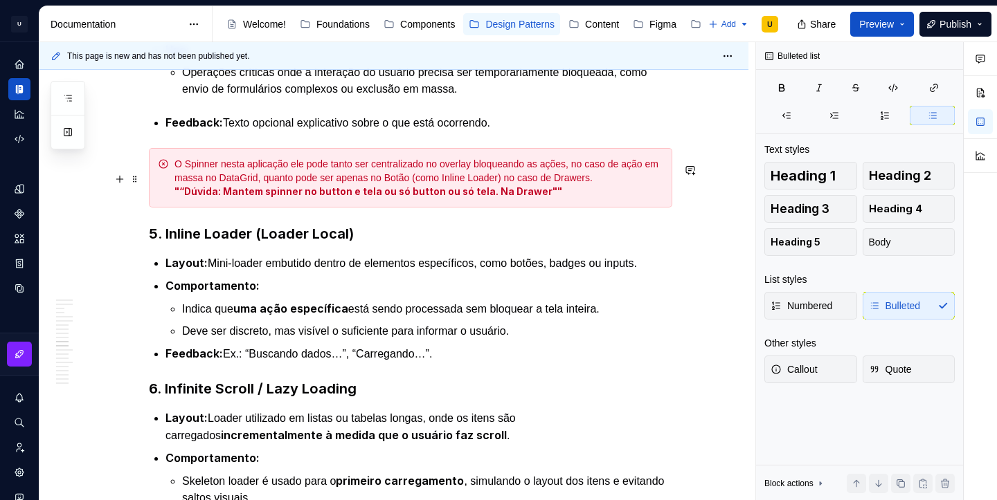
click at [140, 170] on span at bounding box center [134, 177] width 11 height 14
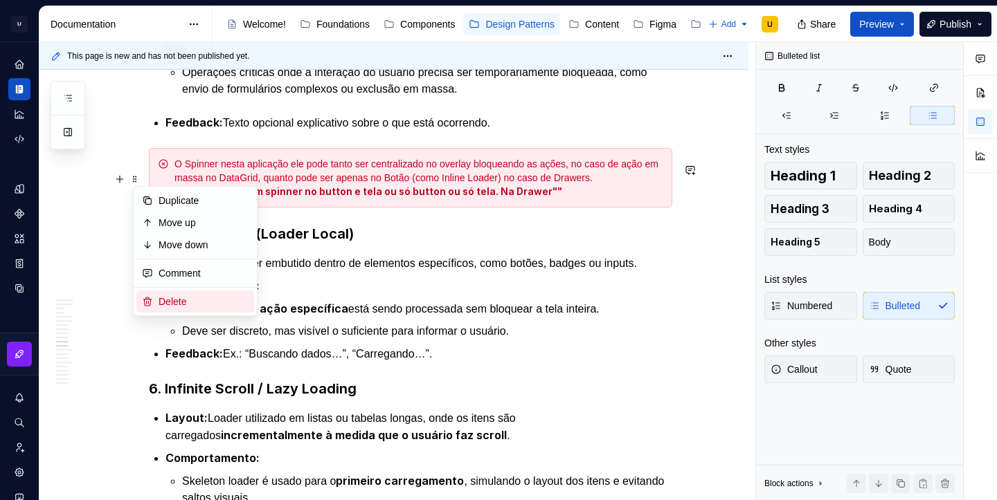
click at [181, 300] on div "Delete" at bounding box center [203, 302] width 90 height 14
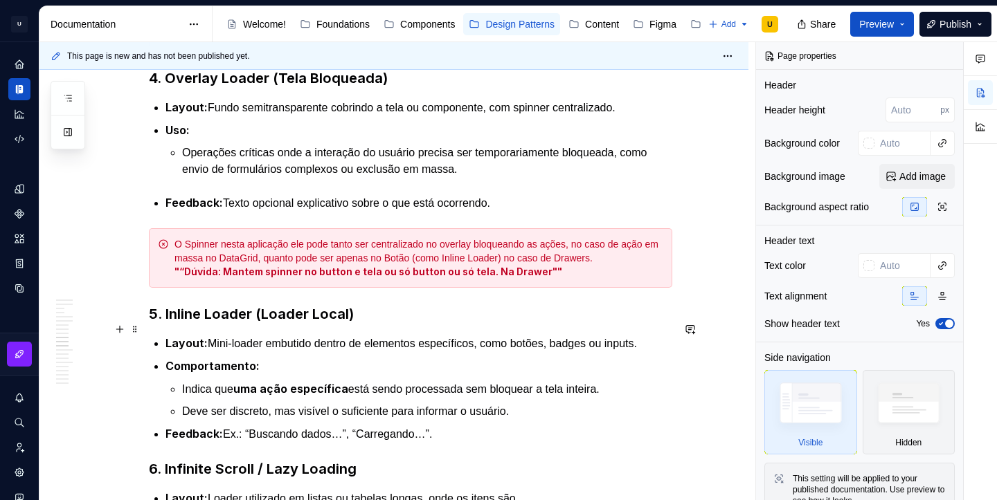
scroll to position [2238, 0]
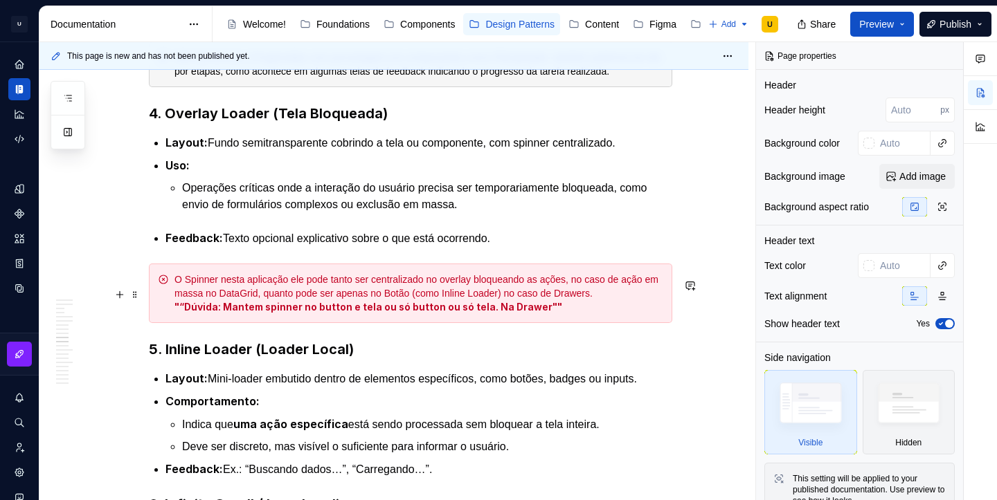
click at [311, 311] on div "O Spinner nesta aplicação ele pode tanto ser centralizado no overlay bloqueando…" at bounding box center [418, 294] width 489 height 42
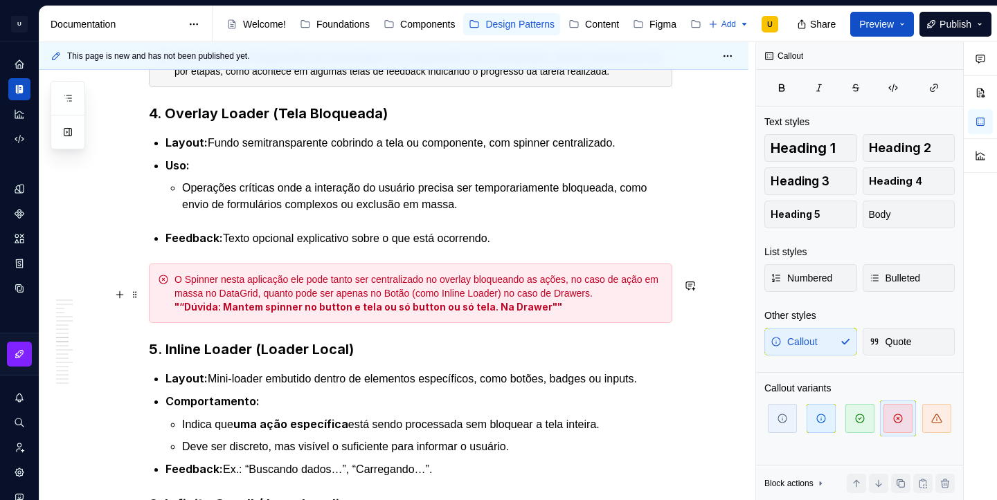
click at [187, 296] on div "O Spinner nesta aplicação ele pode tanto ser centralizado no overlay bloqueando…" at bounding box center [418, 294] width 489 height 42
click at [140, 296] on span at bounding box center [134, 294] width 11 height 19
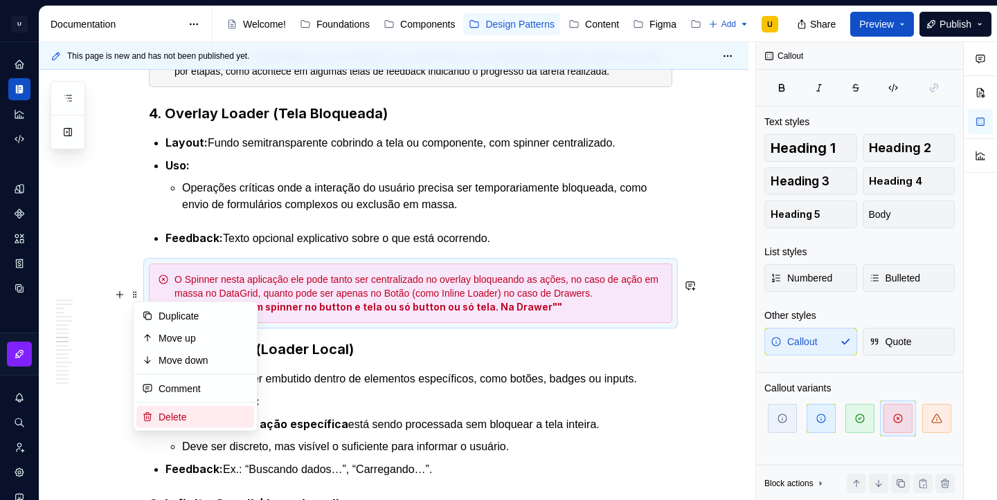
click at [185, 413] on div "Delete" at bounding box center [203, 417] width 90 height 14
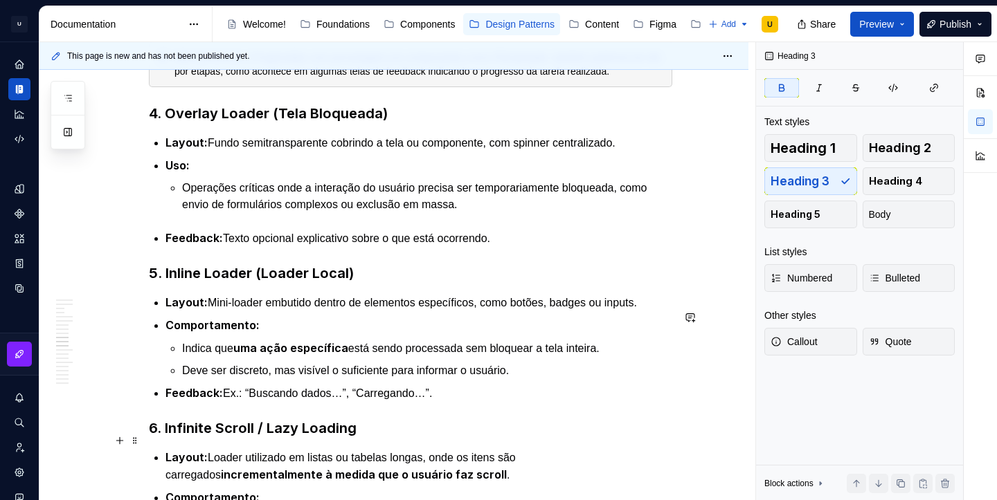
scroll to position [2517, 0]
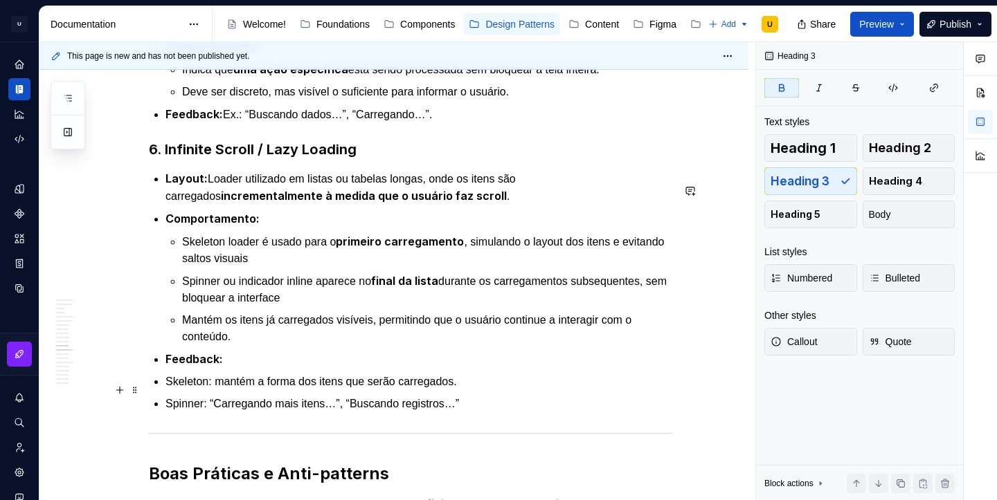
click at [165, 390] on li "Skeleton: mantém a forma dos itens que serão carregados." at bounding box center [418, 382] width 507 height 17
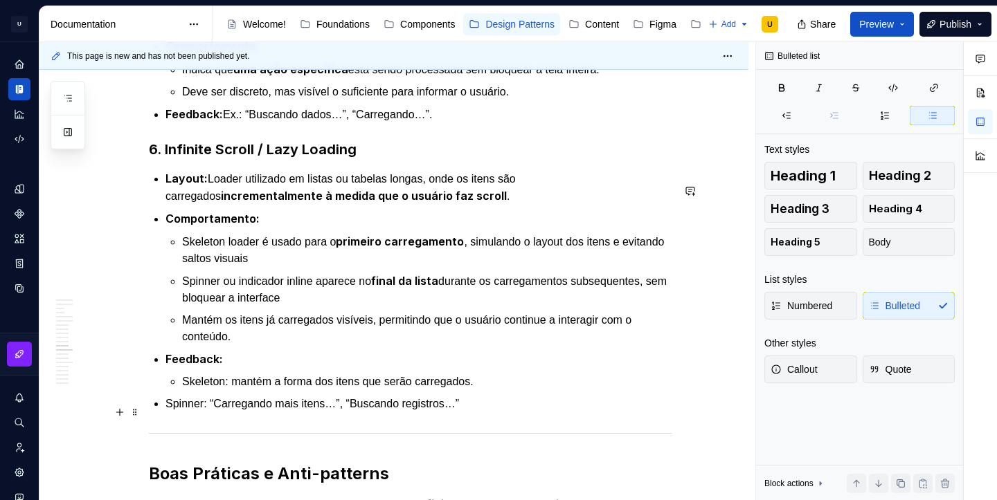
click at [165, 408] on div "Apresentação O Loading é um padrão usado para indicar que o sistema está proces…" at bounding box center [410, 88] width 523 height 4671
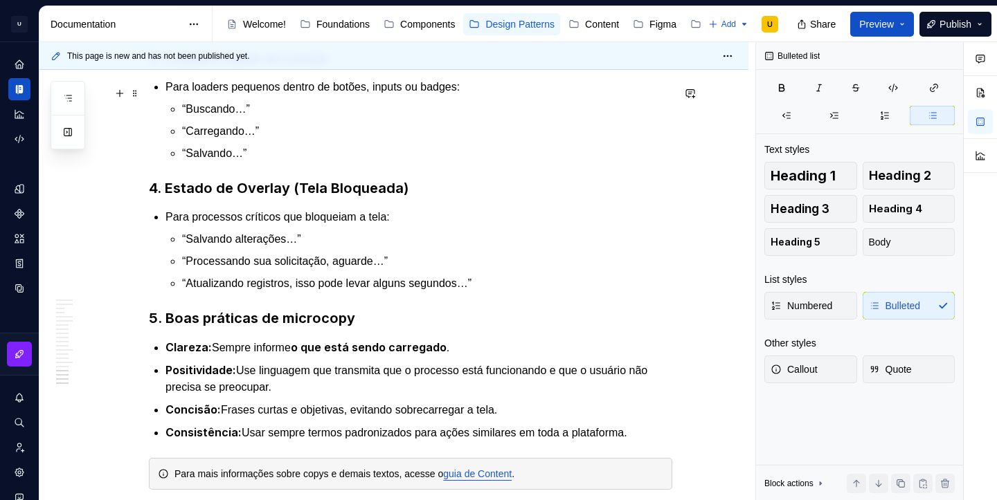
scroll to position [4610, 0]
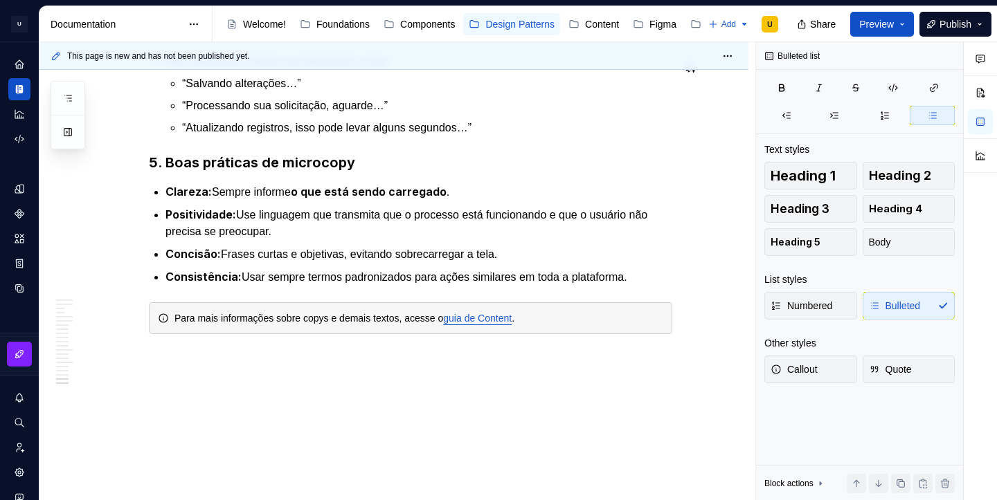
type textarea "*"
